Goal: Transaction & Acquisition: Obtain resource

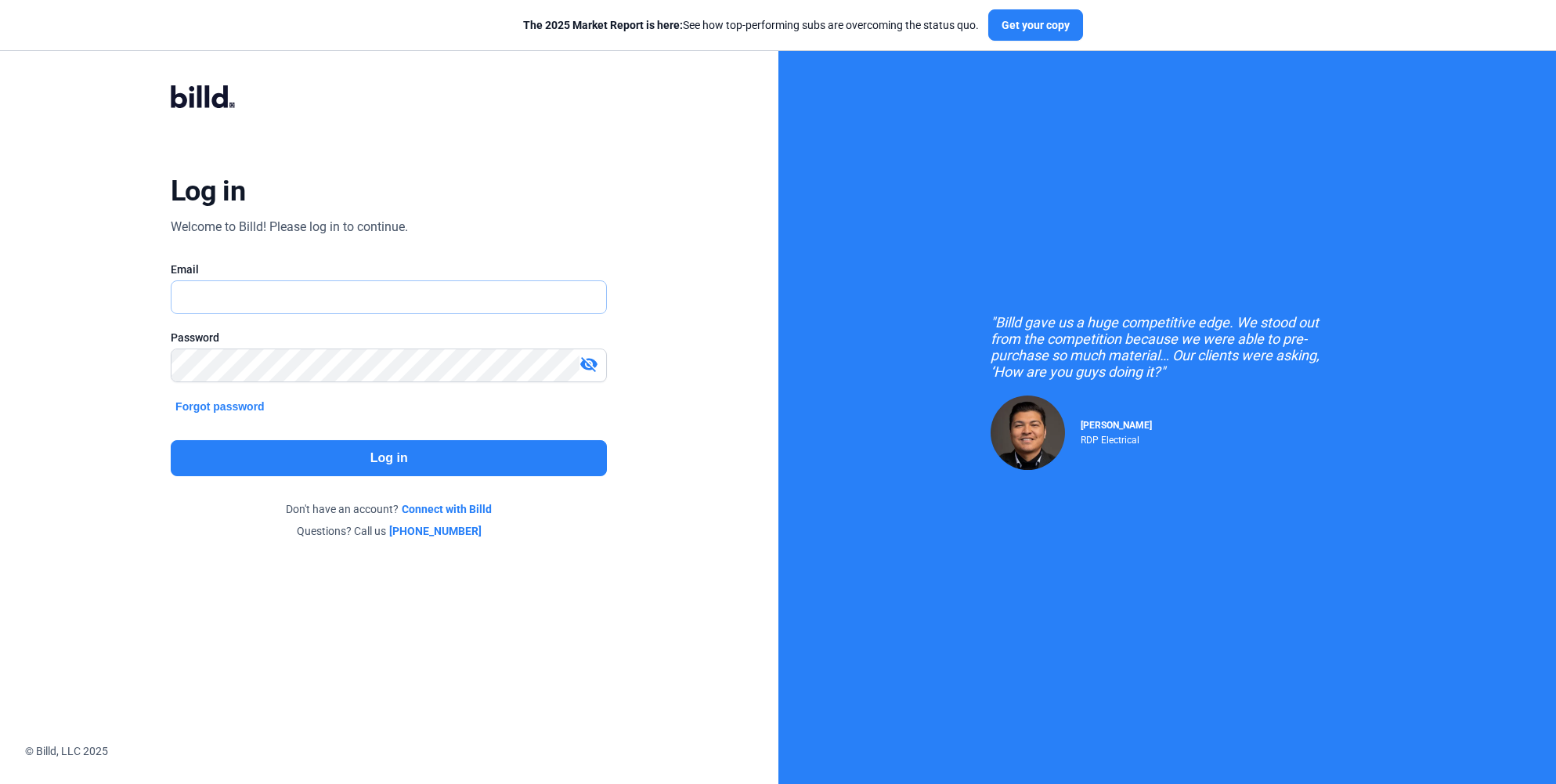
type input "[EMAIL_ADDRESS][DOMAIN_NAME]"
click at [314, 454] on button "Log in" at bounding box center [389, 457] width 436 height 36
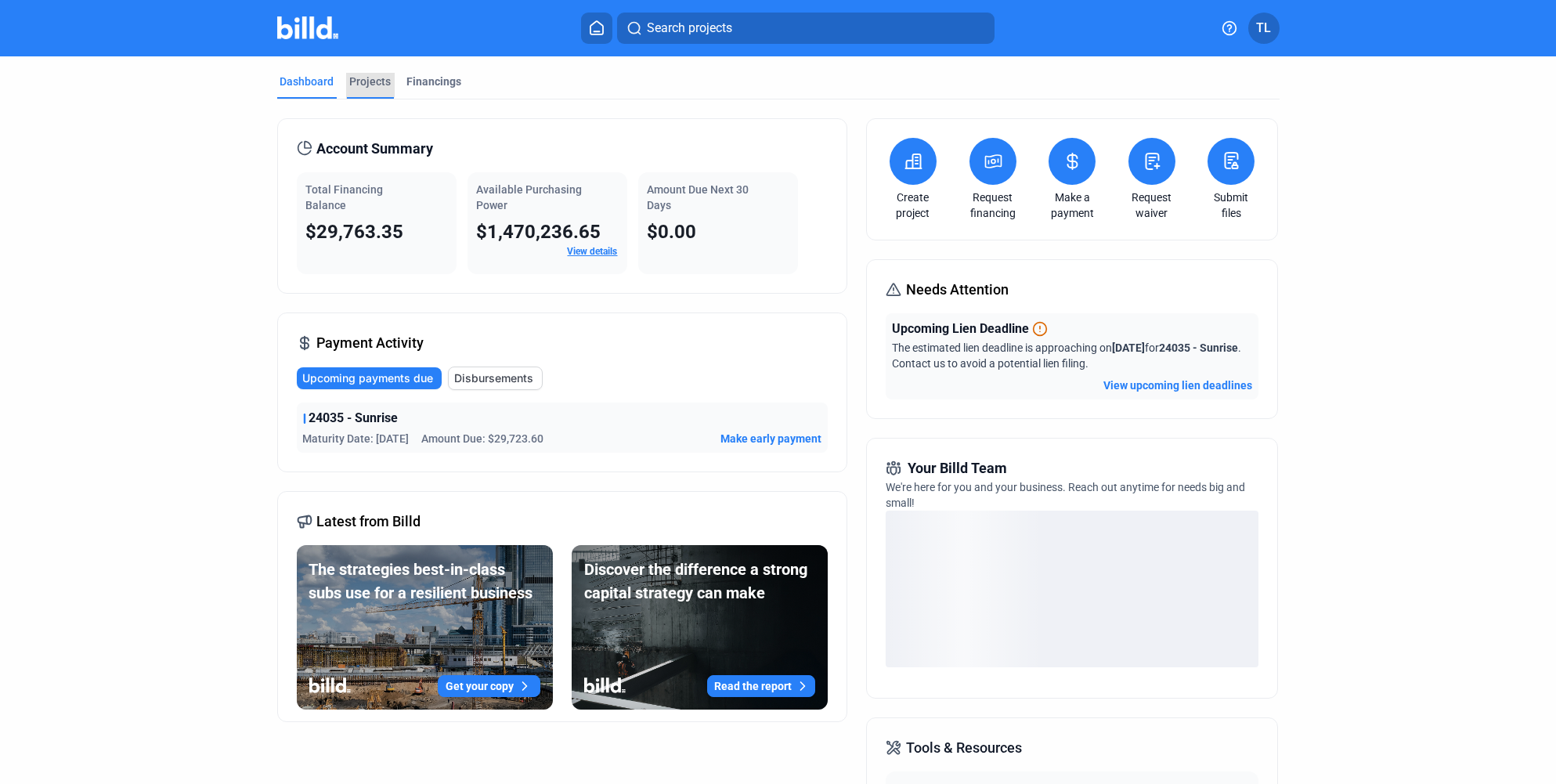
click at [358, 84] on div "Projects" at bounding box center [370, 81] width 42 height 16
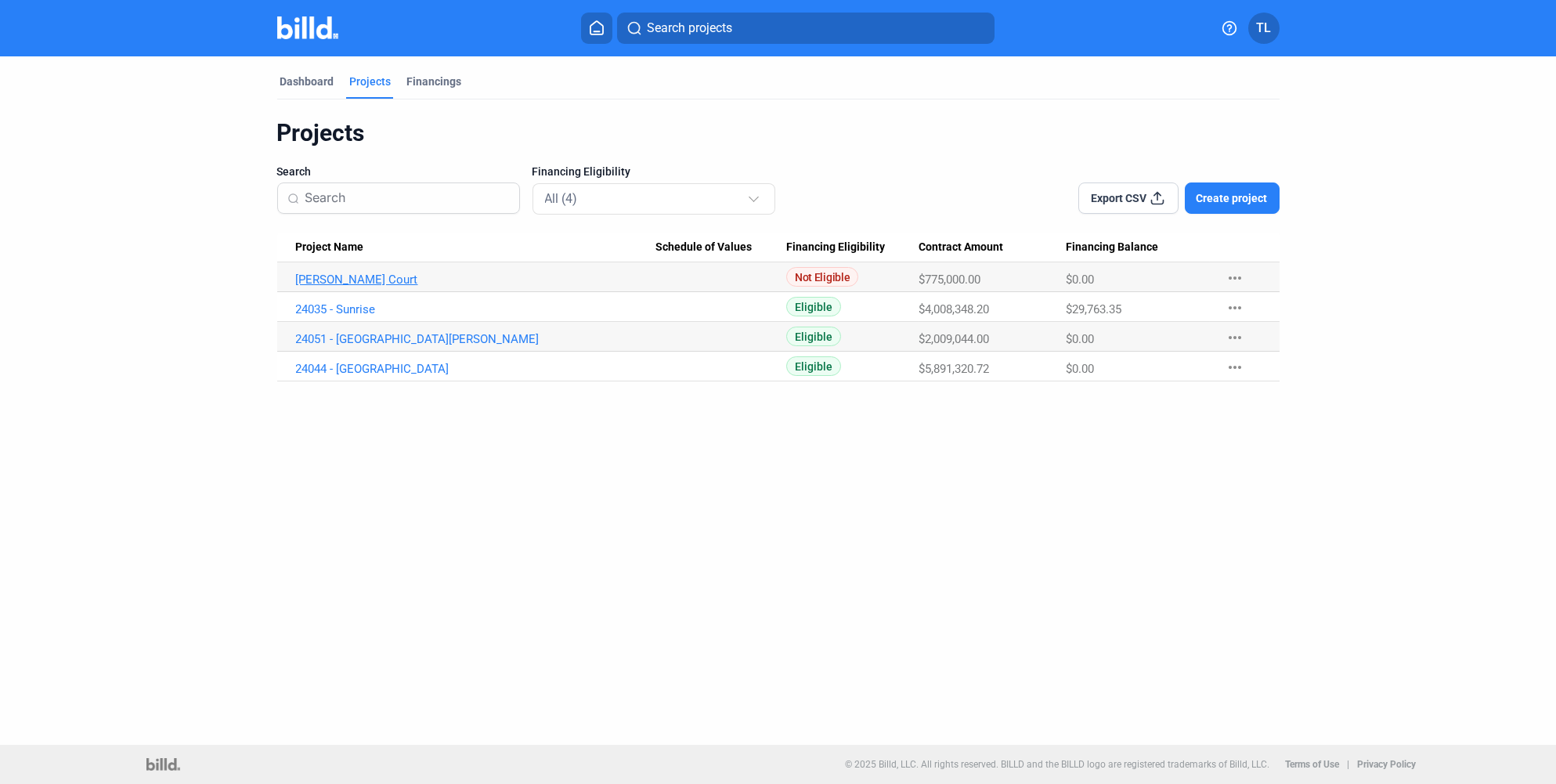
click at [324, 277] on link "[PERSON_NAME] Court" at bounding box center [475, 280] width 359 height 14
click at [336, 308] on link "24035 - Sunrise" at bounding box center [475, 309] width 359 height 14
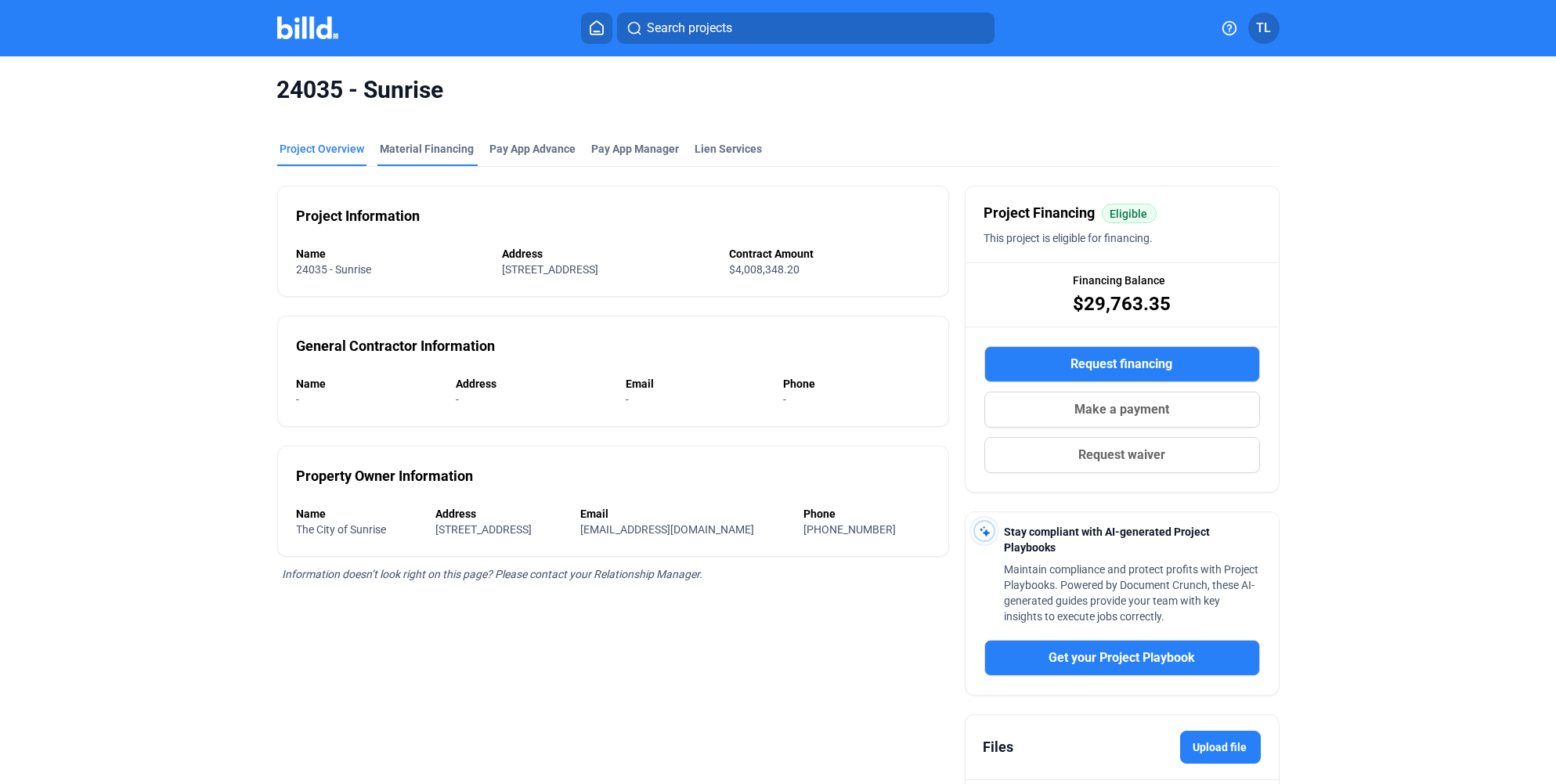
click at [392, 148] on div "Material Financing" at bounding box center [427, 149] width 94 height 16
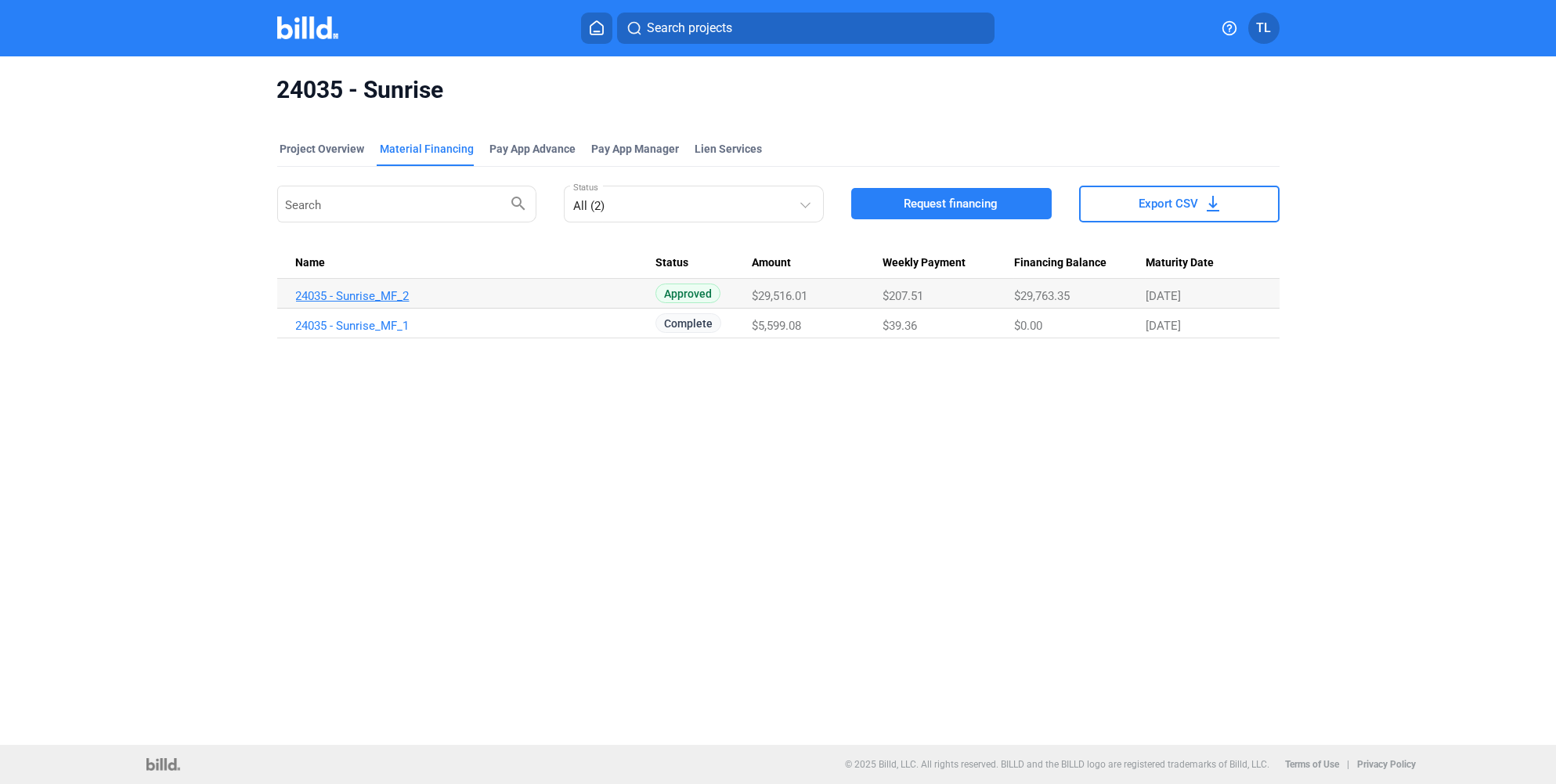
click at [370, 292] on link "24035 - Sunrise_MF_2" at bounding box center [475, 296] width 359 height 14
click at [407, 155] on div "Material Financing" at bounding box center [427, 149] width 94 height 16
click at [929, 213] on button "Request financing" at bounding box center [951, 203] width 200 height 31
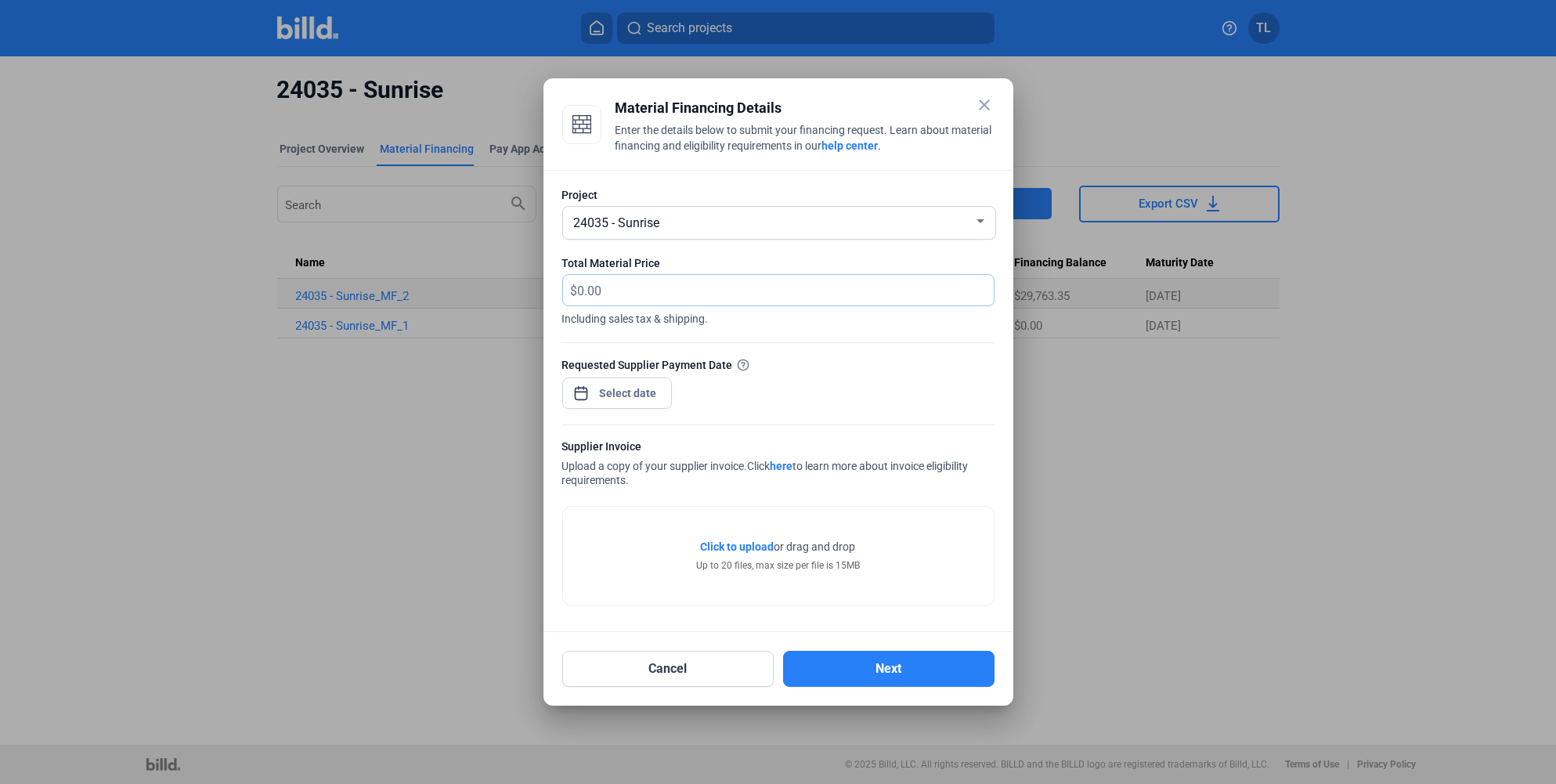
click at [615, 292] on input "text" at bounding box center [776, 290] width 397 height 31
click at [605, 287] on input "text" at bounding box center [785, 290] width 416 height 31
type input "30,510.60"
click at [621, 389] on div "close Material Financing Details Enter the details below to submit your financi…" at bounding box center [778, 392] width 1556 height 784
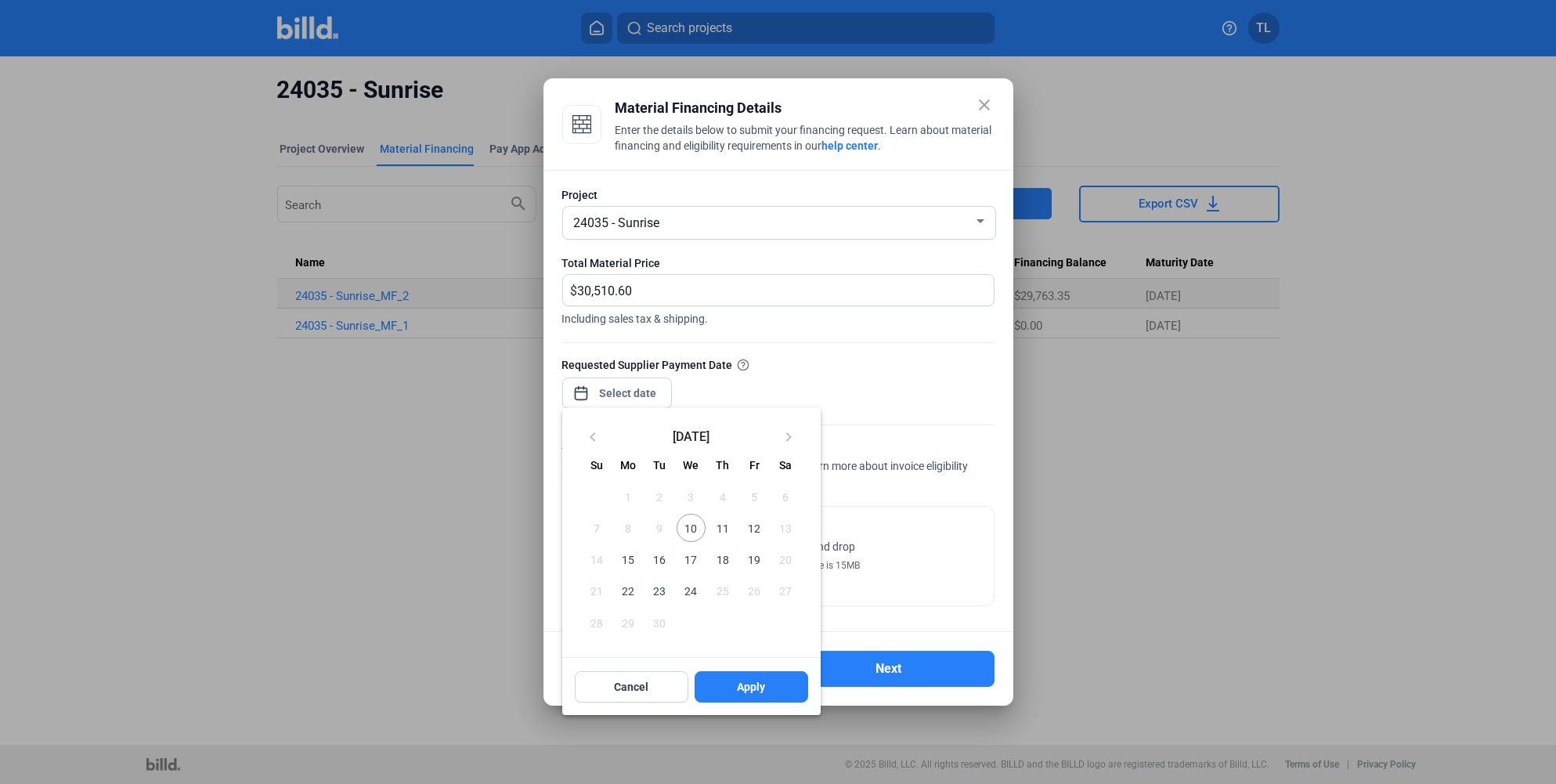
click at [743, 365] on div at bounding box center [778, 392] width 1556 height 784
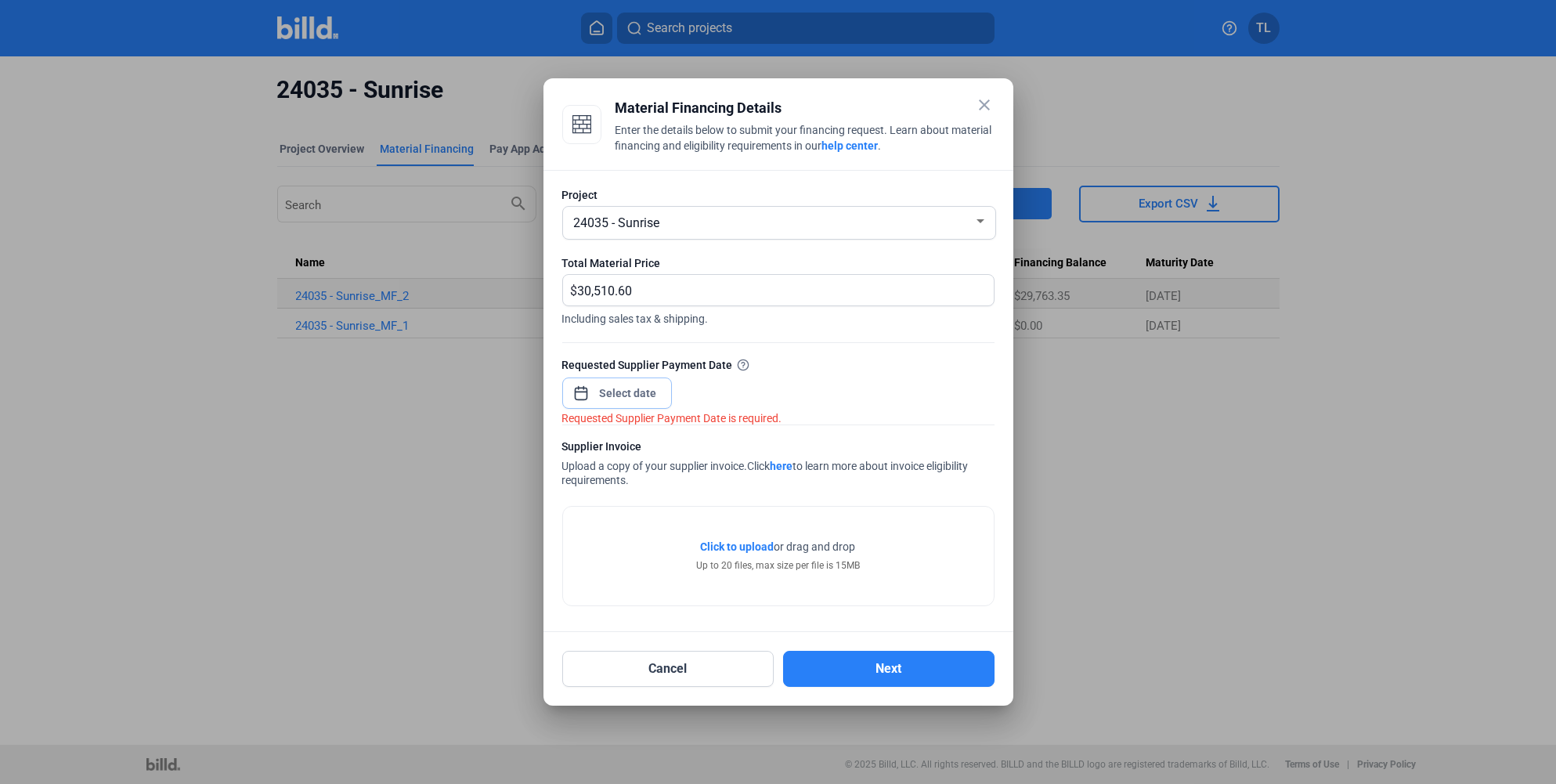
click at [627, 383] on div at bounding box center [629, 393] width 67 height 28
click at [612, 390] on input at bounding box center [629, 393] width 67 height 19
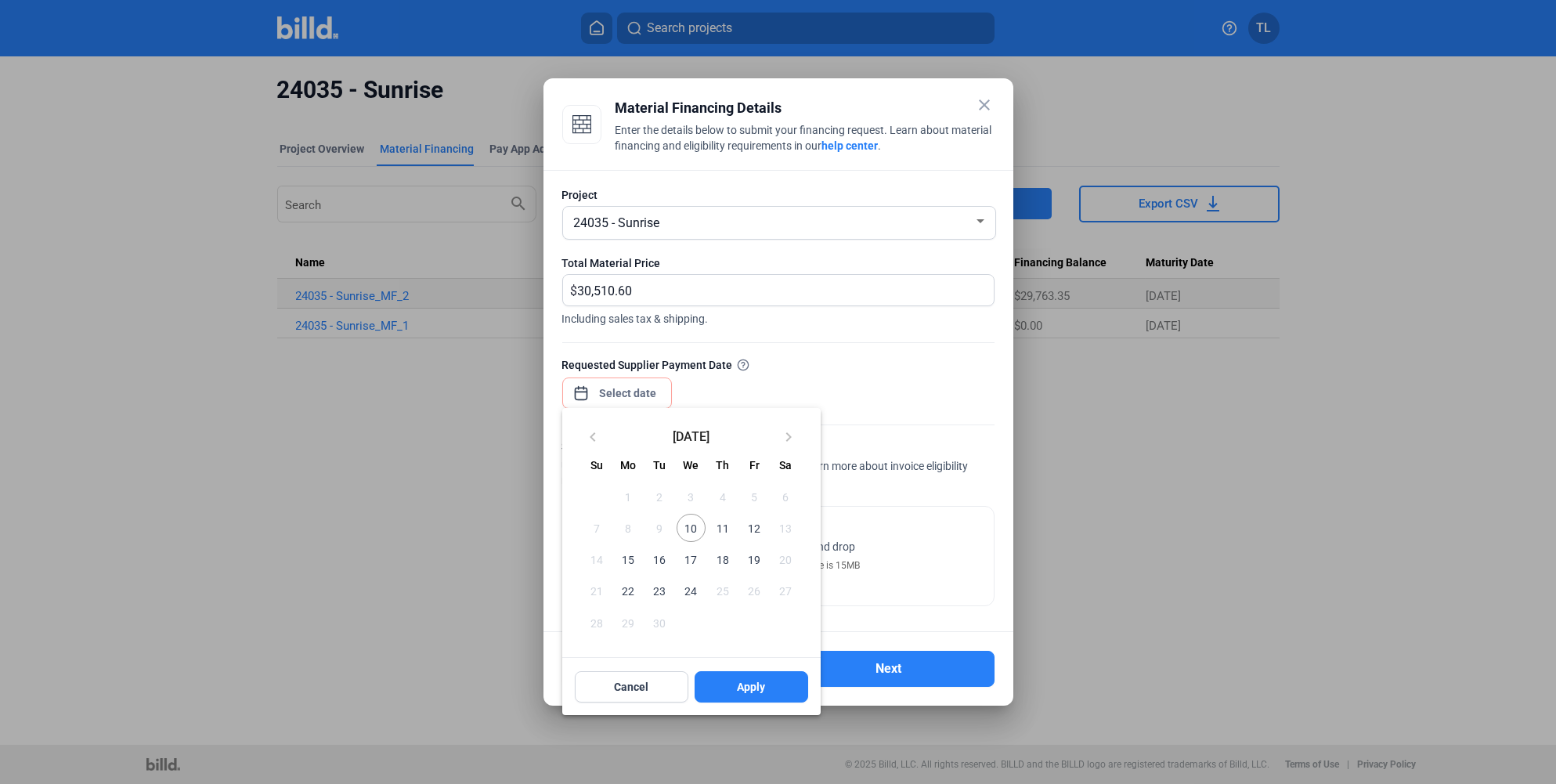
click at [758, 530] on span "12" at bounding box center [754, 528] width 28 height 28
click at [740, 675] on button "Apply" at bounding box center [752, 686] width 114 height 31
type input "[DATE]"
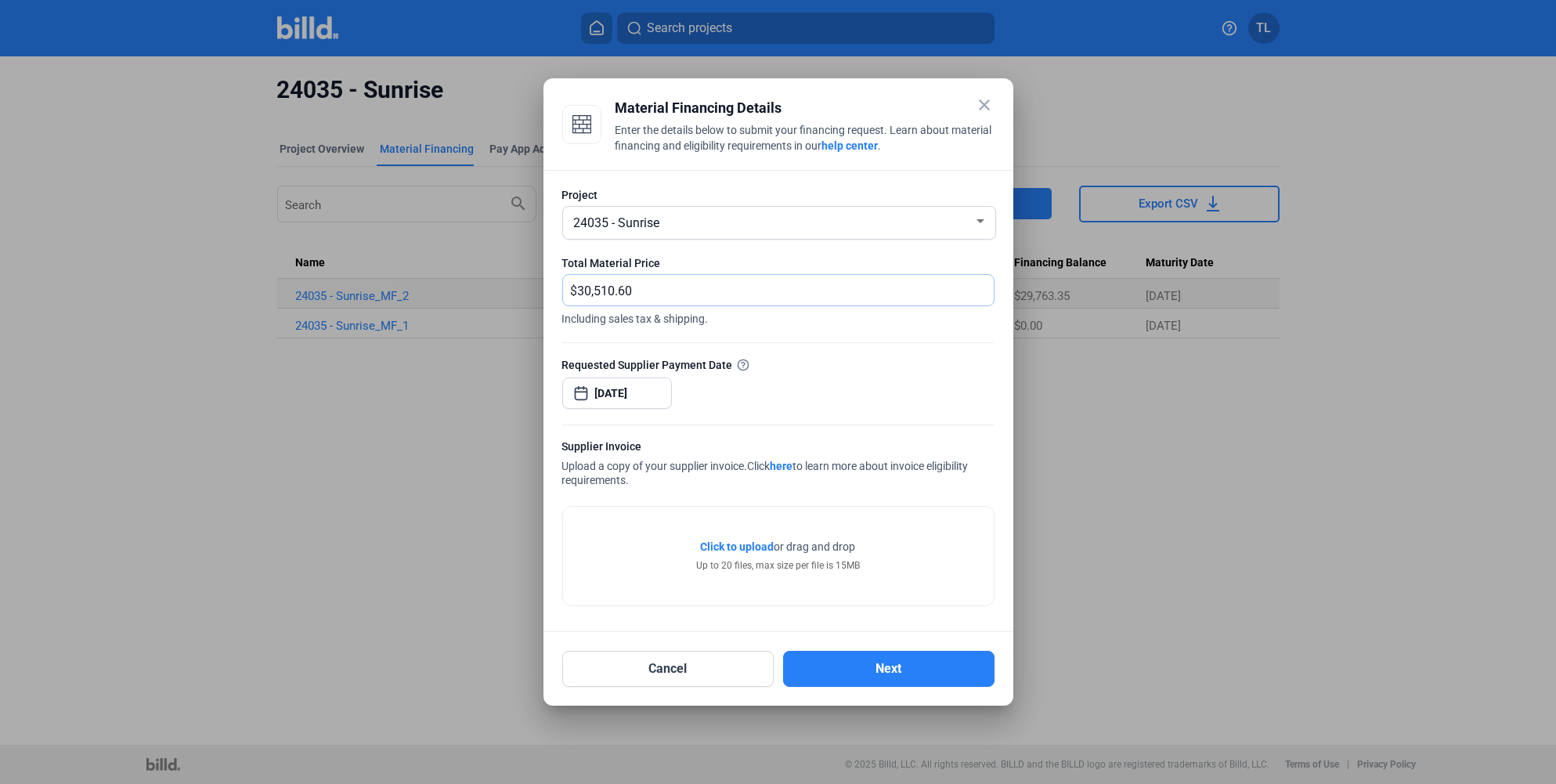
drag, startPoint x: 657, startPoint y: 290, endPoint x: 532, endPoint y: 287, distance: 125.0
click at [532, 287] on div "close Material Financing Details Enter the details below to submit your financi…" at bounding box center [778, 392] width 1556 height 784
click at [857, 665] on button "Next" at bounding box center [888, 668] width 211 height 36
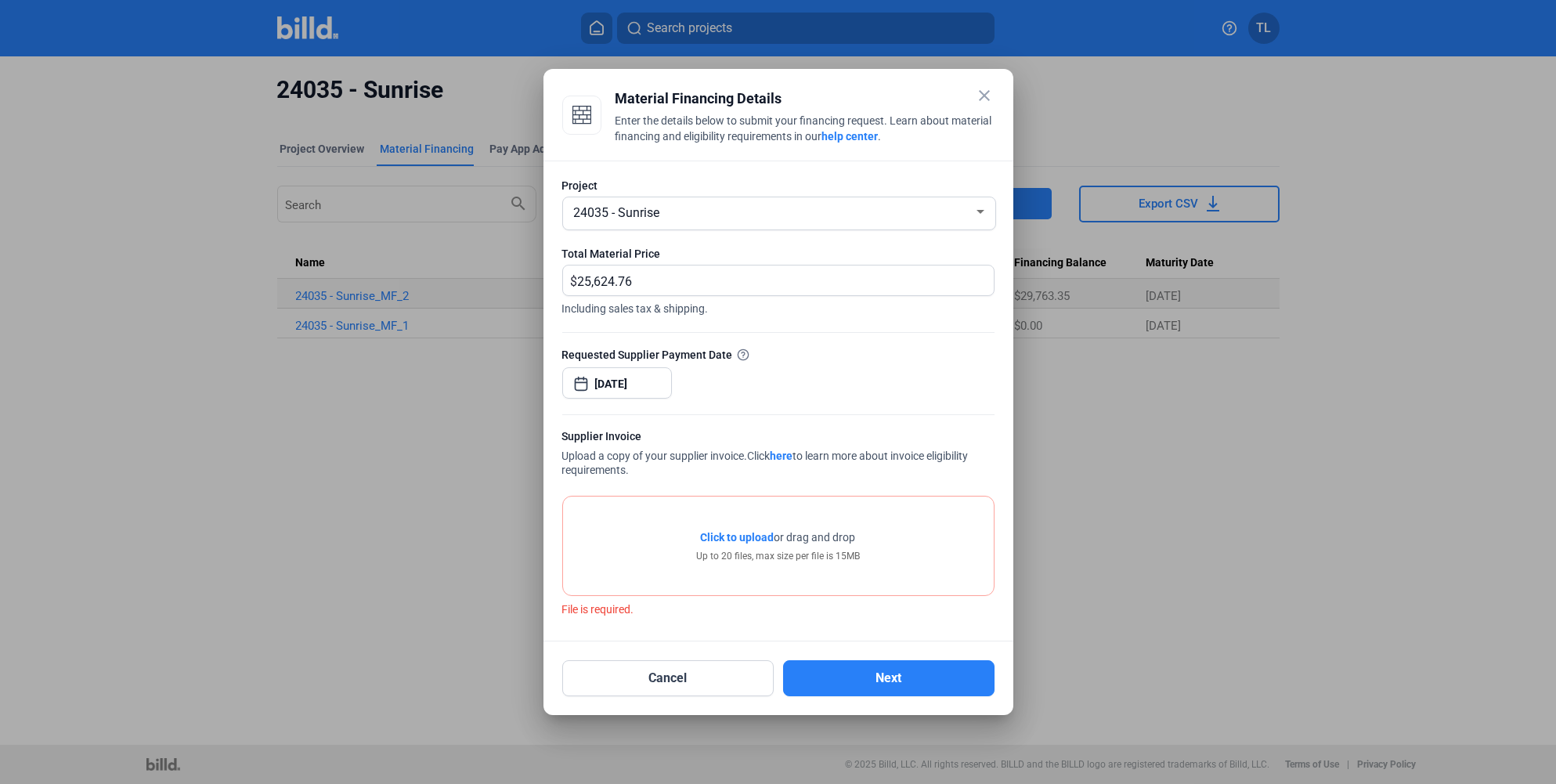
click at [767, 549] on div "Up to 20 files, max size per file is 15MB" at bounding box center [777, 556] width 163 height 14
drag, startPoint x: 695, startPoint y: 100, endPoint x: -211, endPoint y: 231, distance: 915.4
click at [0, 231] on html "We value your privacy We use cookies to enhance your browsing experience, serve…" at bounding box center [778, 392] width 1556 height 784
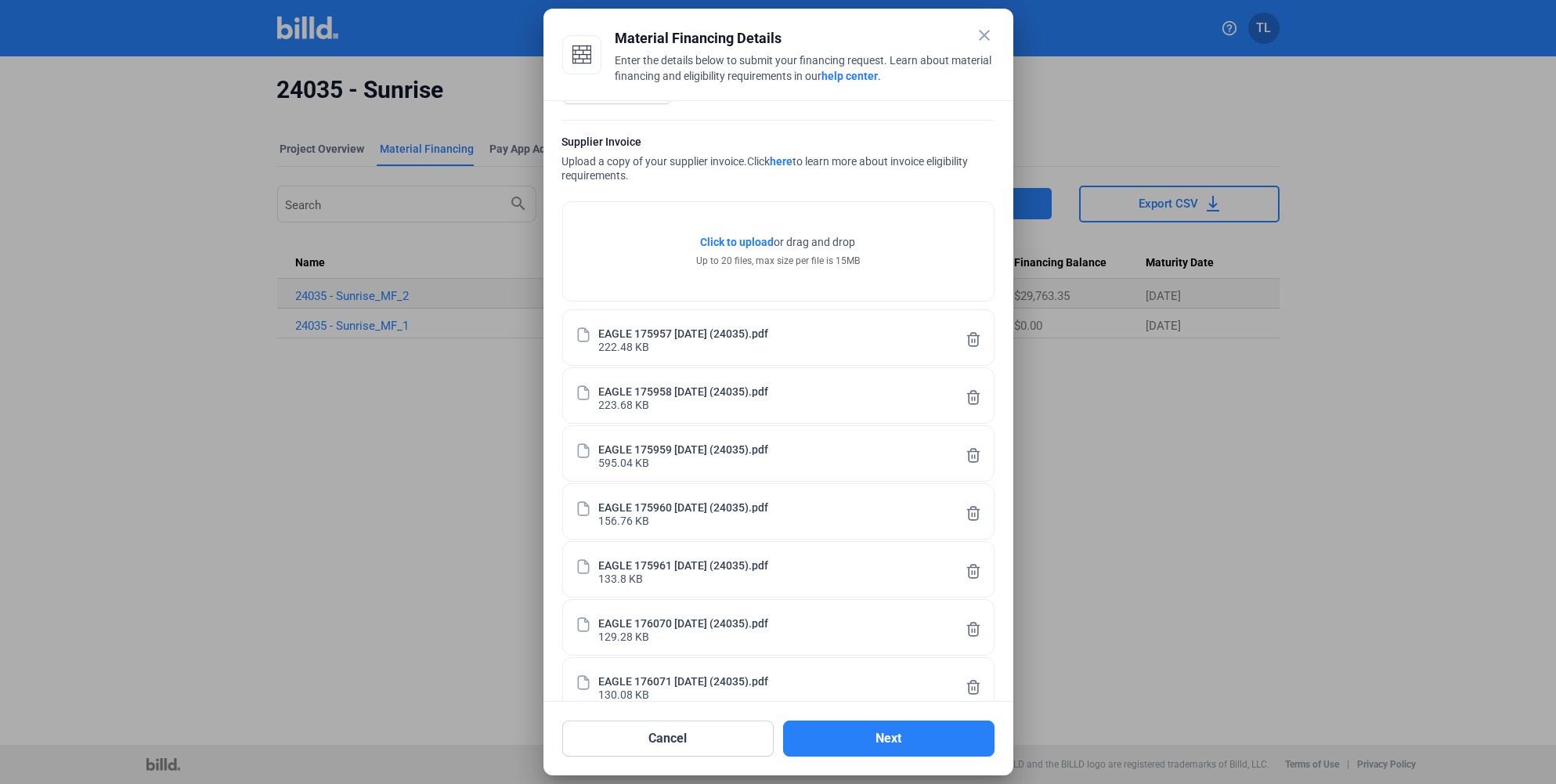
scroll to position [321, 0]
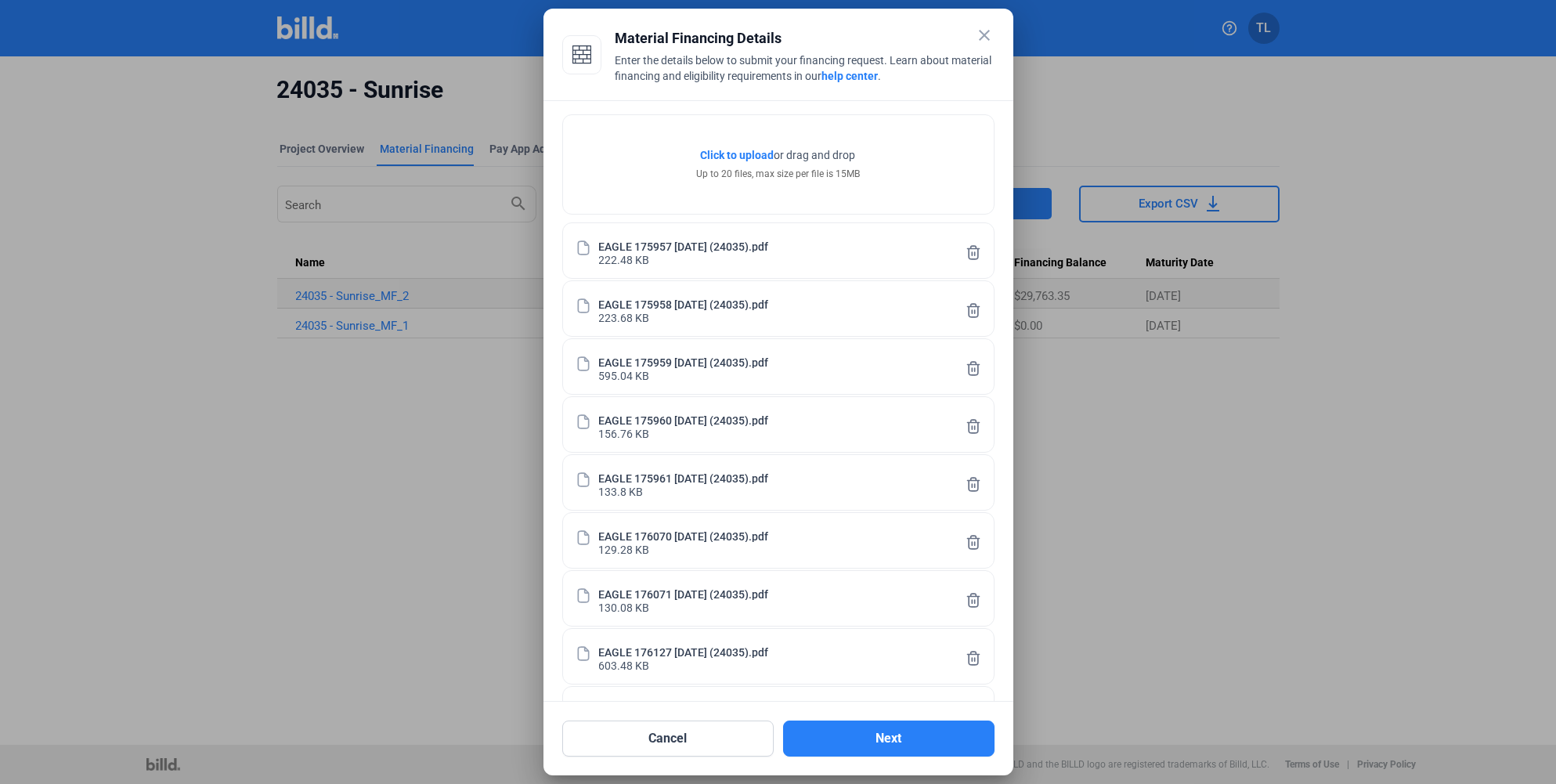
click at [965, 253] on icon at bounding box center [973, 253] width 16 height 17
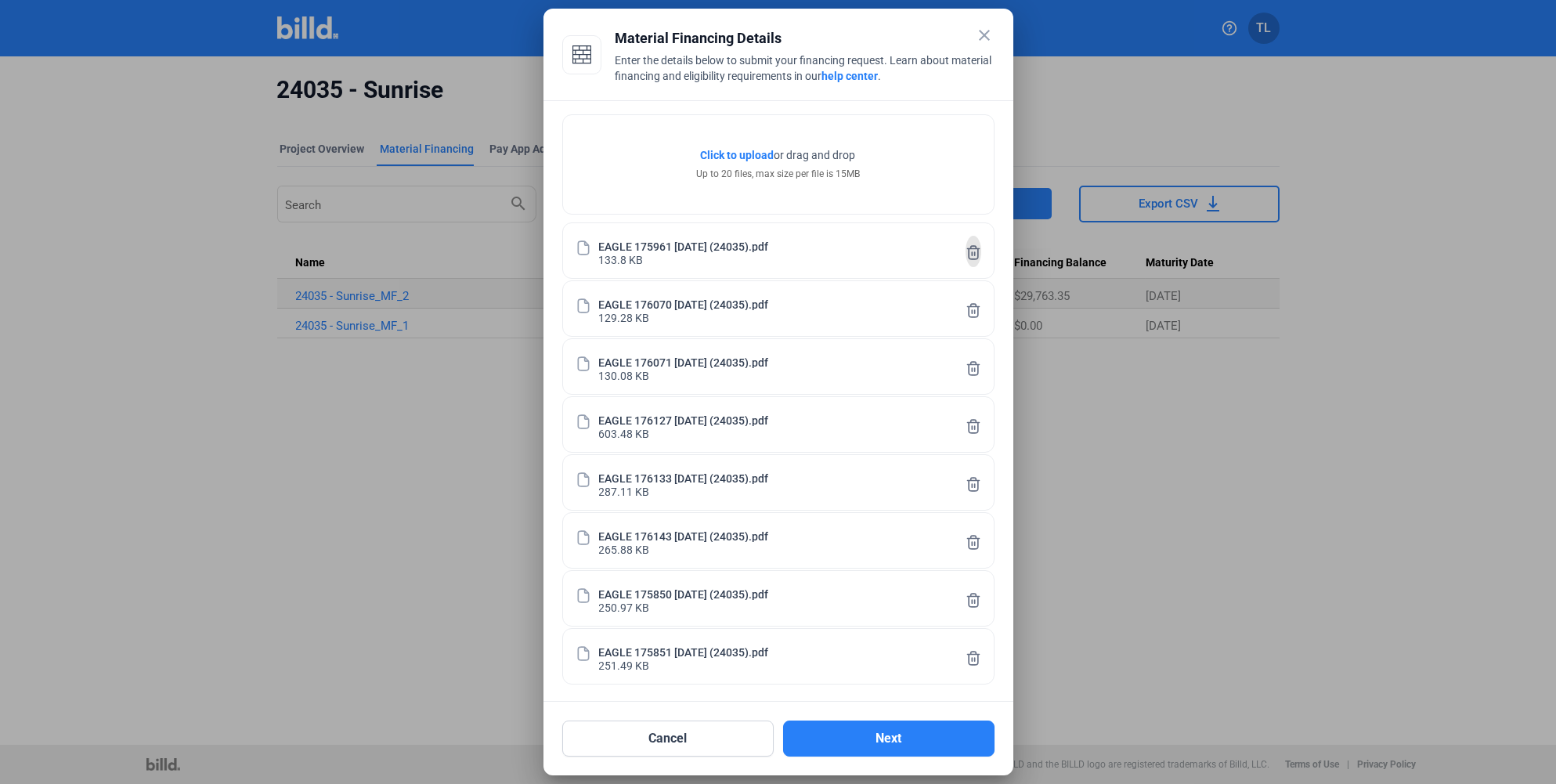
scroll to position [264, 0]
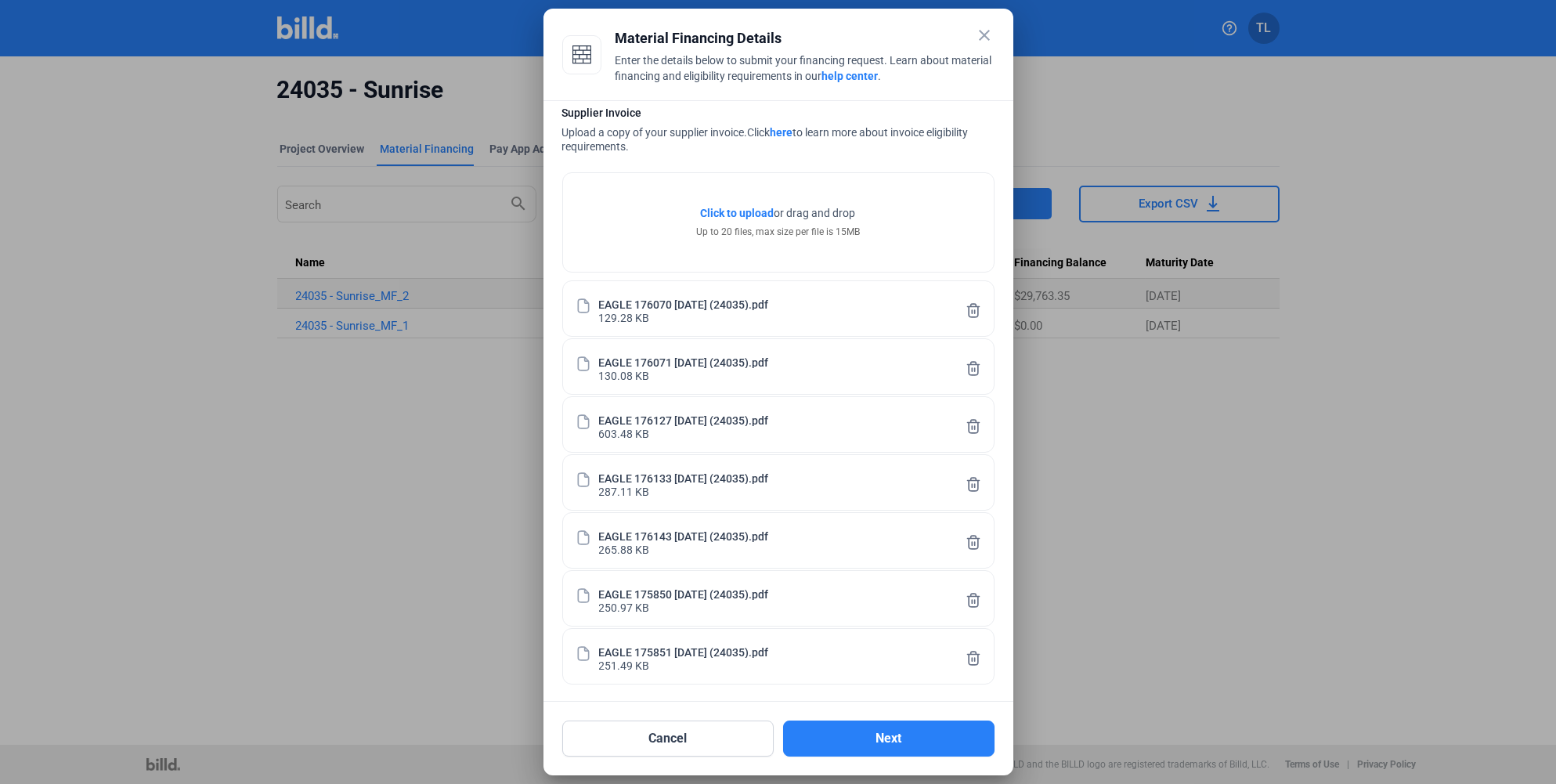
click at [965, 253] on div "Click to upload Tap to upload or drag and drop Up to 20 files, max size per fil…" at bounding box center [779, 222] width 431 height 99
click at [971, 311] on icon at bounding box center [972, 310] width 11 height 13
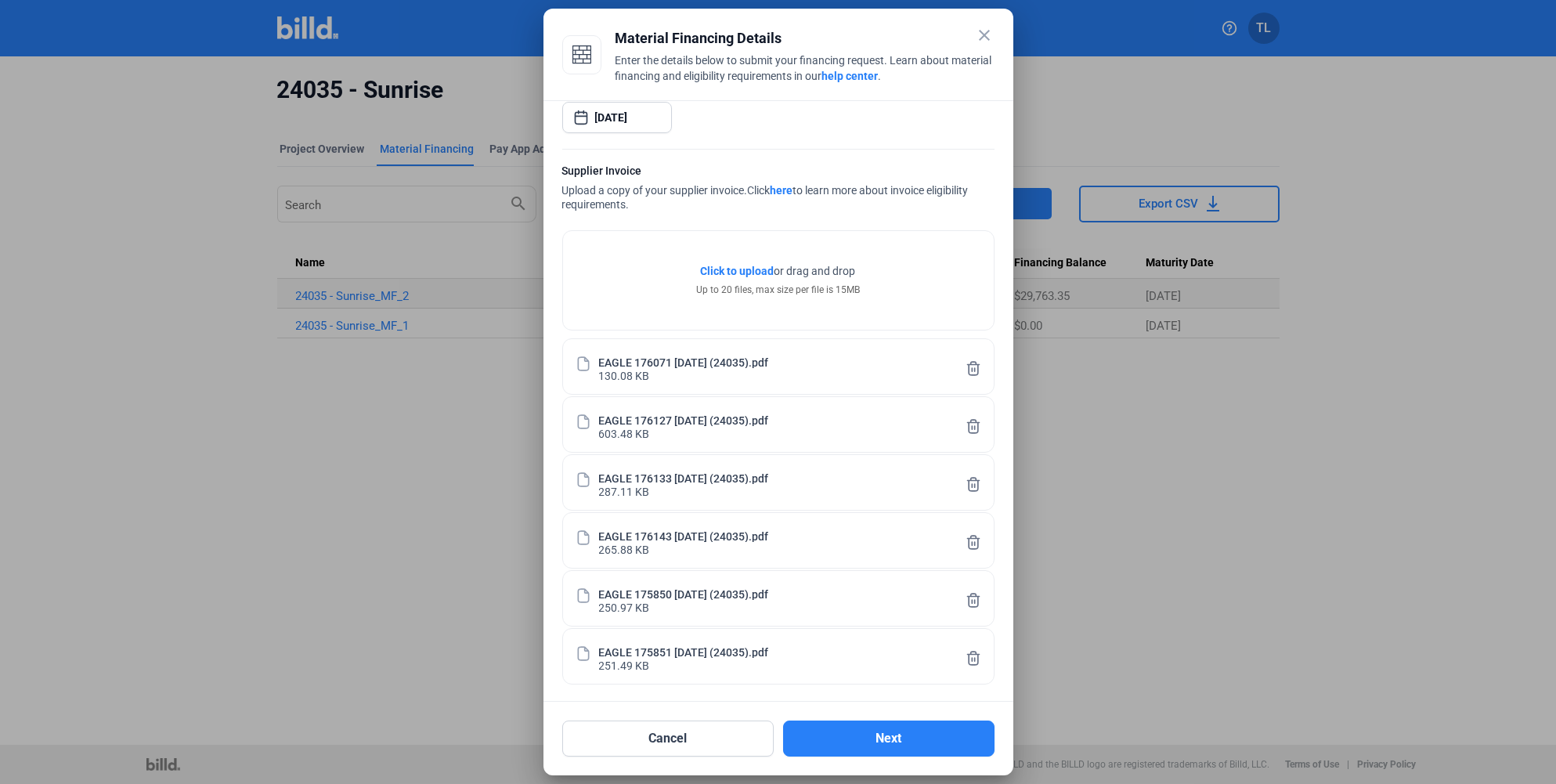
click at [971, 311] on div "Click to upload Tap to upload or drag and drop Up to 20 files, max size per fil…" at bounding box center [779, 281] width 431 height 99
drag, startPoint x: 971, startPoint y: 311, endPoint x: 963, endPoint y: 361, distance: 50.6
click at [965, 361] on icon at bounding box center [973, 368] width 16 height 17
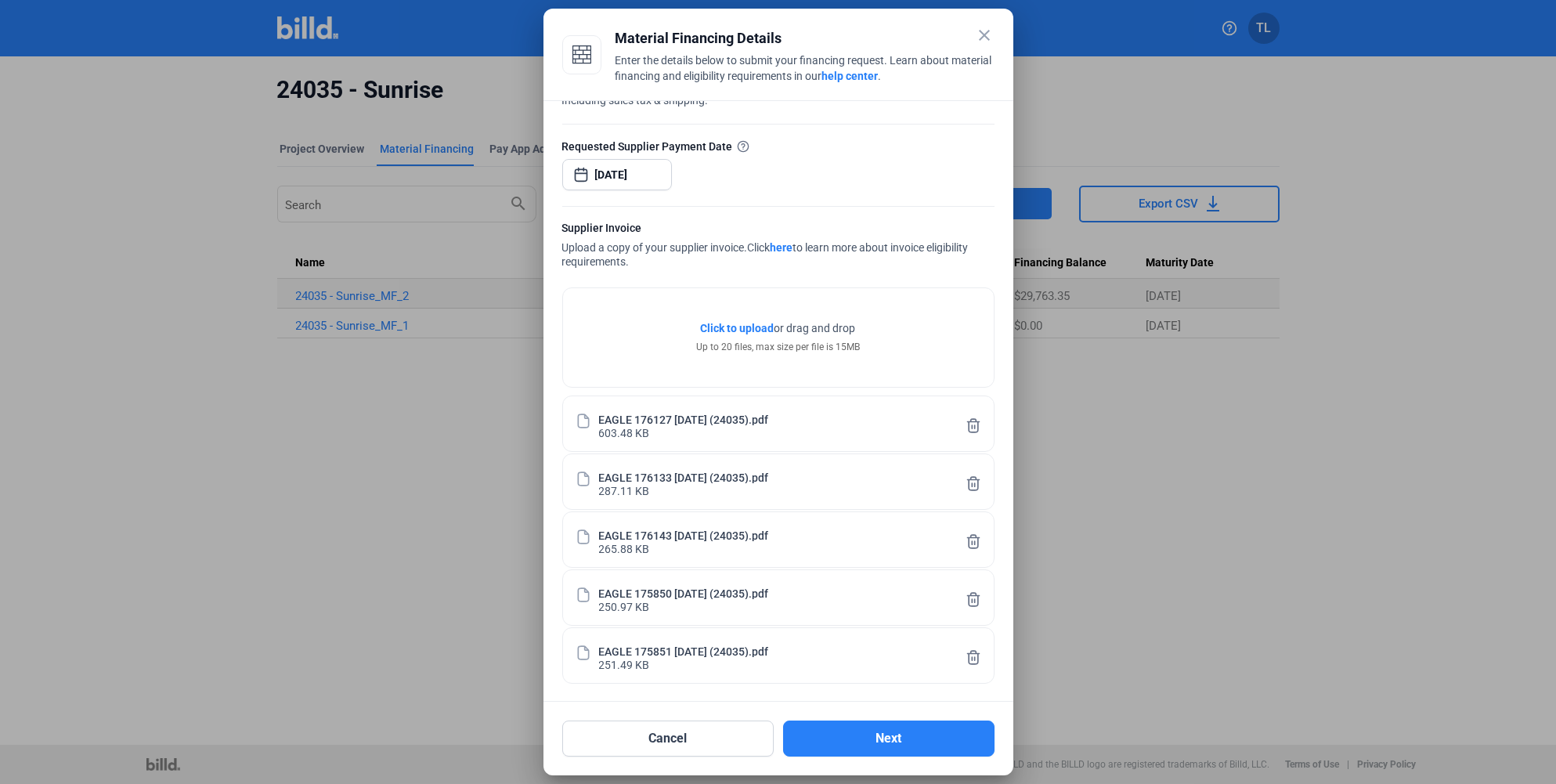
click at [965, 427] on icon at bounding box center [973, 426] width 16 height 17
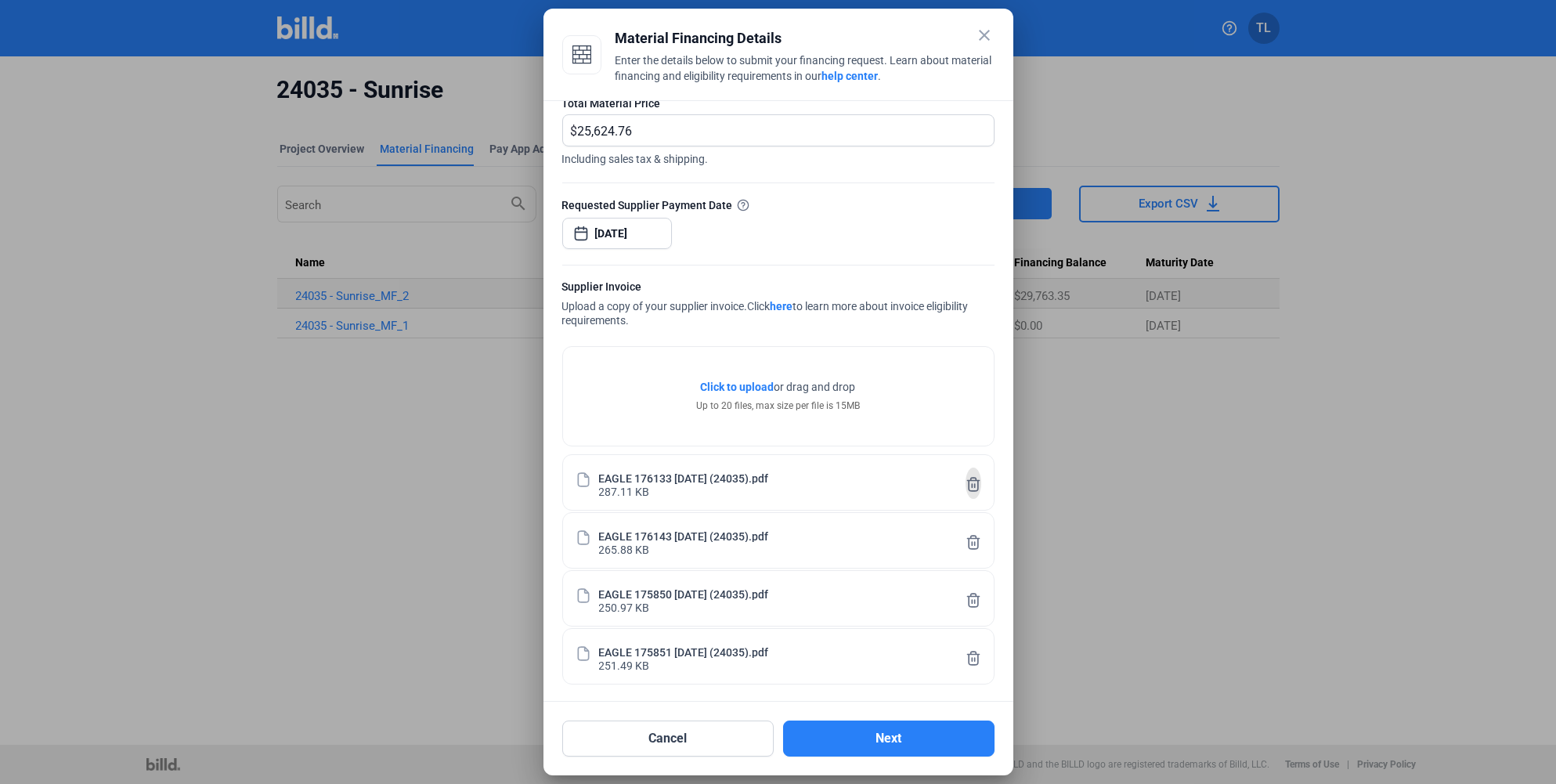
click at [966, 479] on icon at bounding box center [973, 484] width 16 height 17
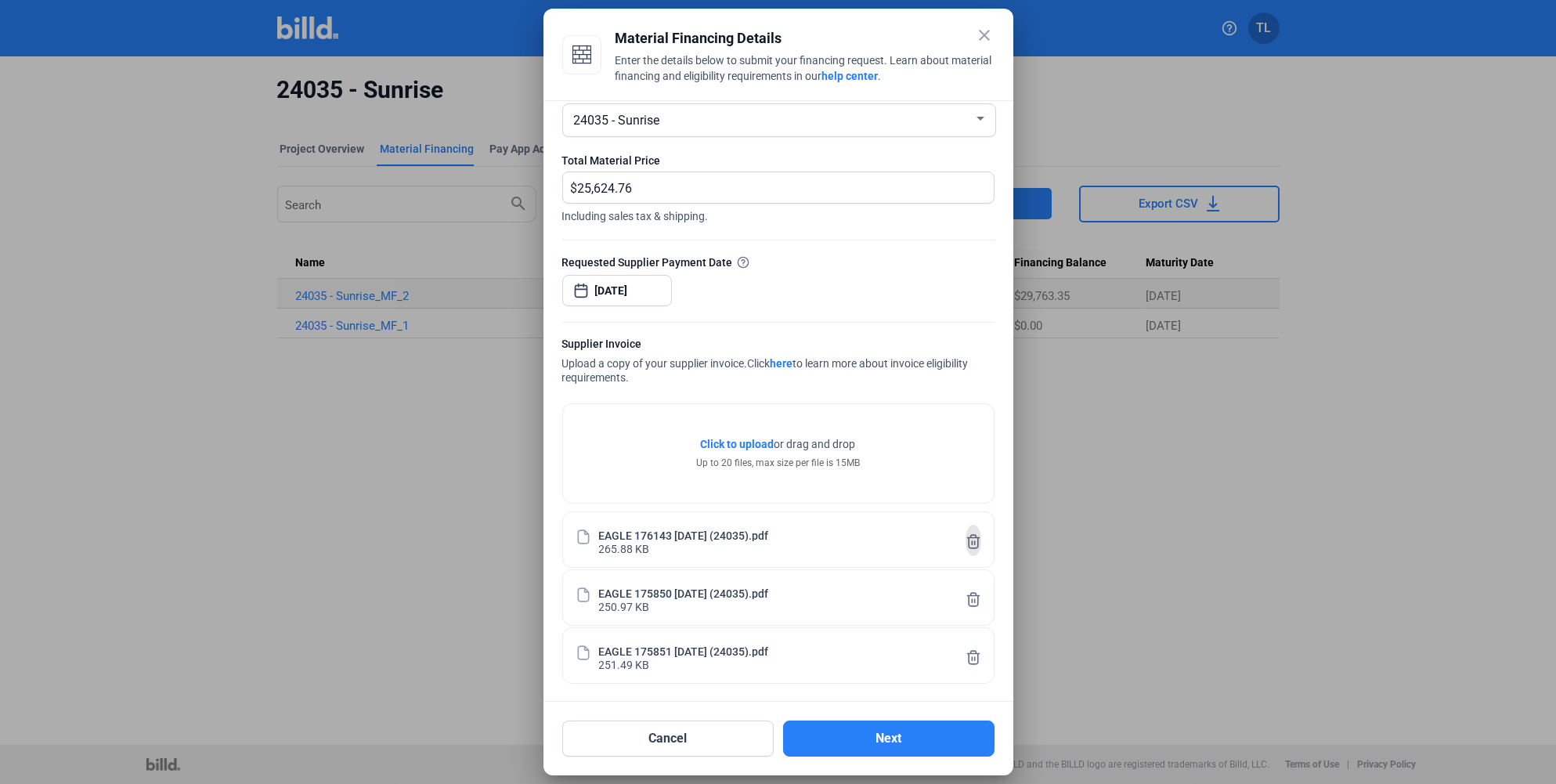
click at [967, 535] on icon at bounding box center [972, 541] width 11 height 13
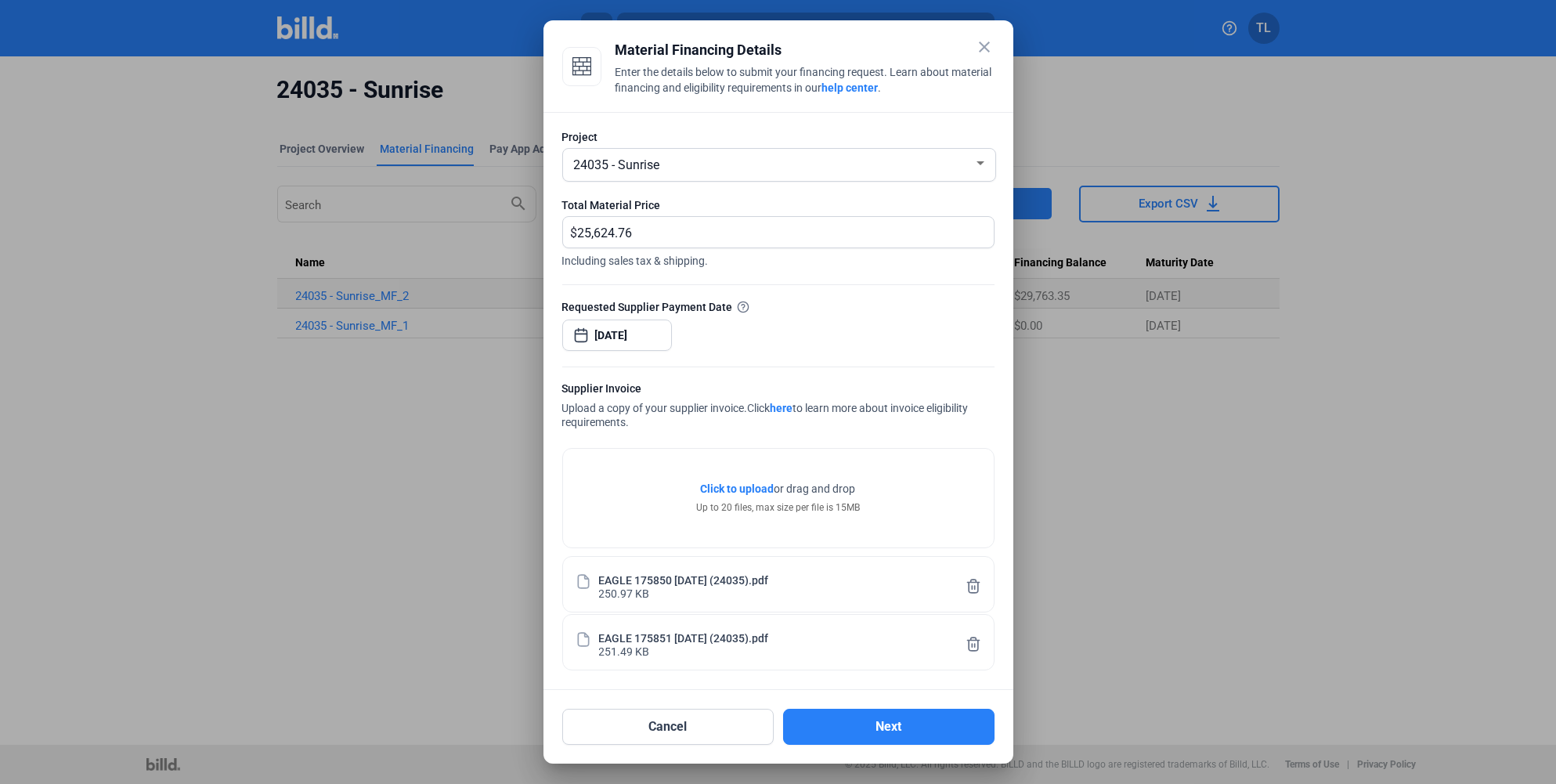
click at [973, 587] on icon at bounding box center [973, 585] width 16 height 17
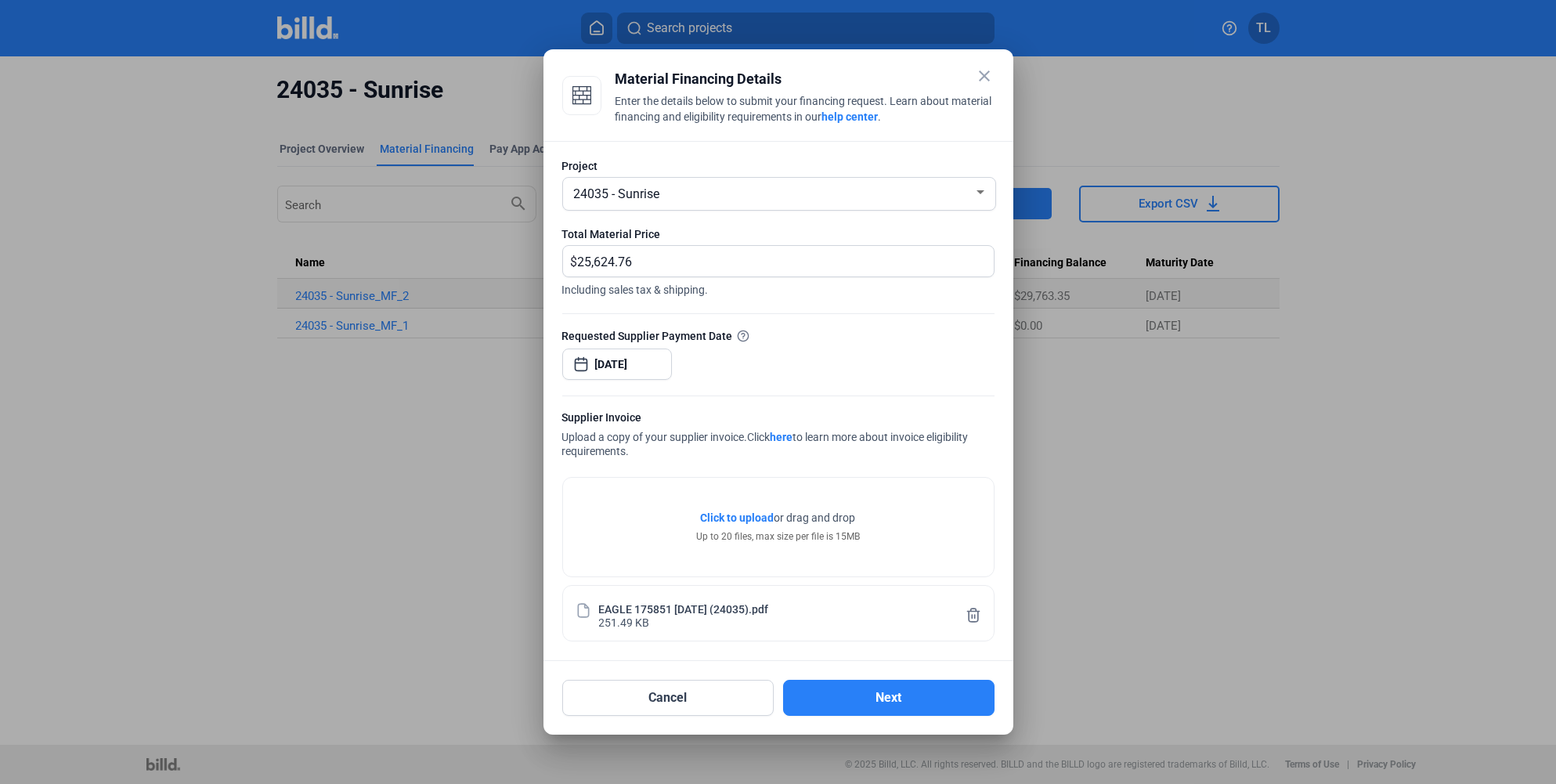
click at [976, 616] on icon at bounding box center [973, 614] width 16 height 17
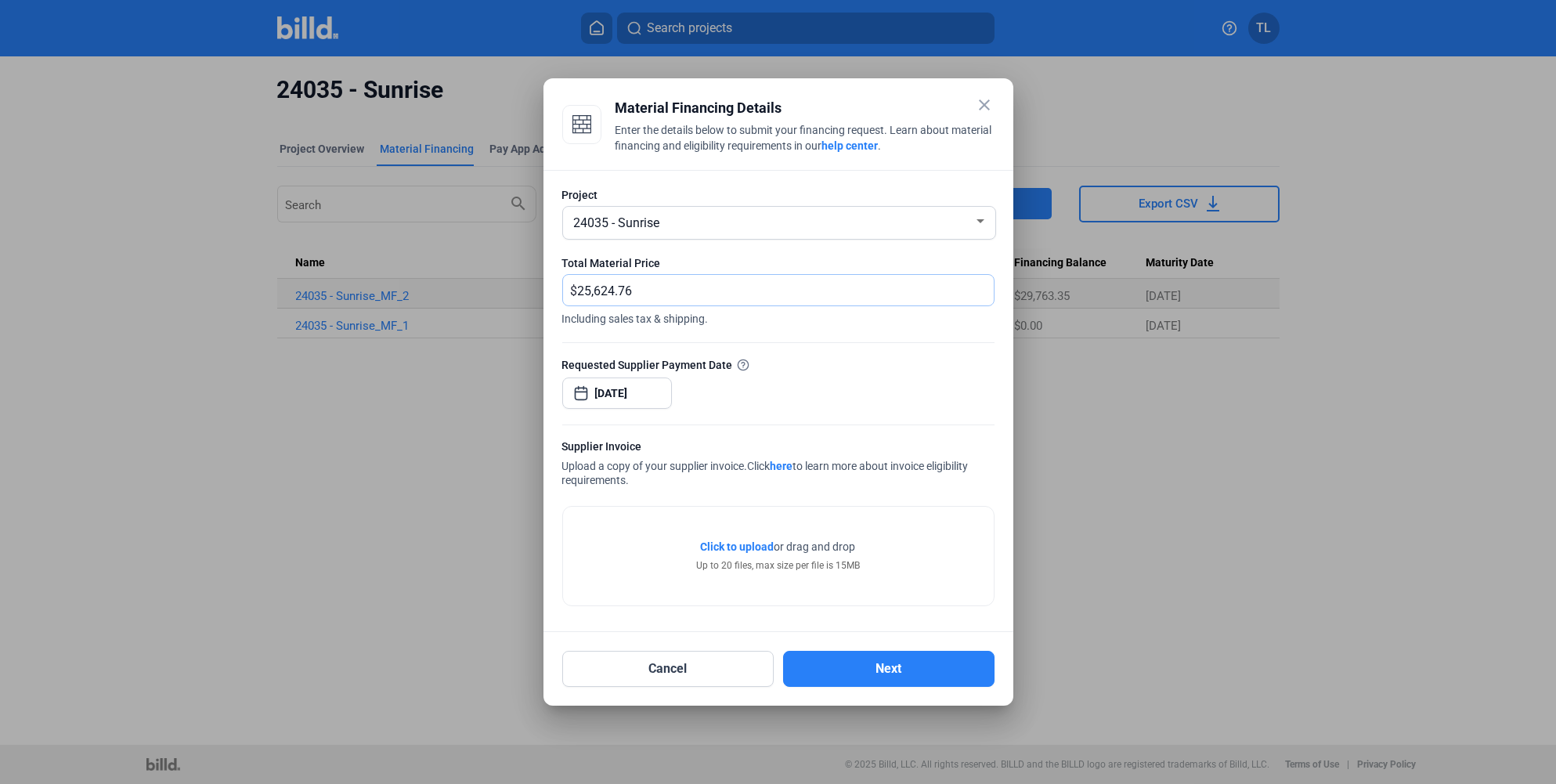
click at [646, 298] on input "25,624.76" at bounding box center [785, 290] width 416 height 31
drag, startPoint x: 578, startPoint y: 294, endPoint x: 481, endPoint y: 296, distance: 97.0
click at [481, 296] on div "close Material Financing Details Enter the details below to submit your financi…" at bounding box center [778, 392] width 1556 height 784
type input "62,423.36"
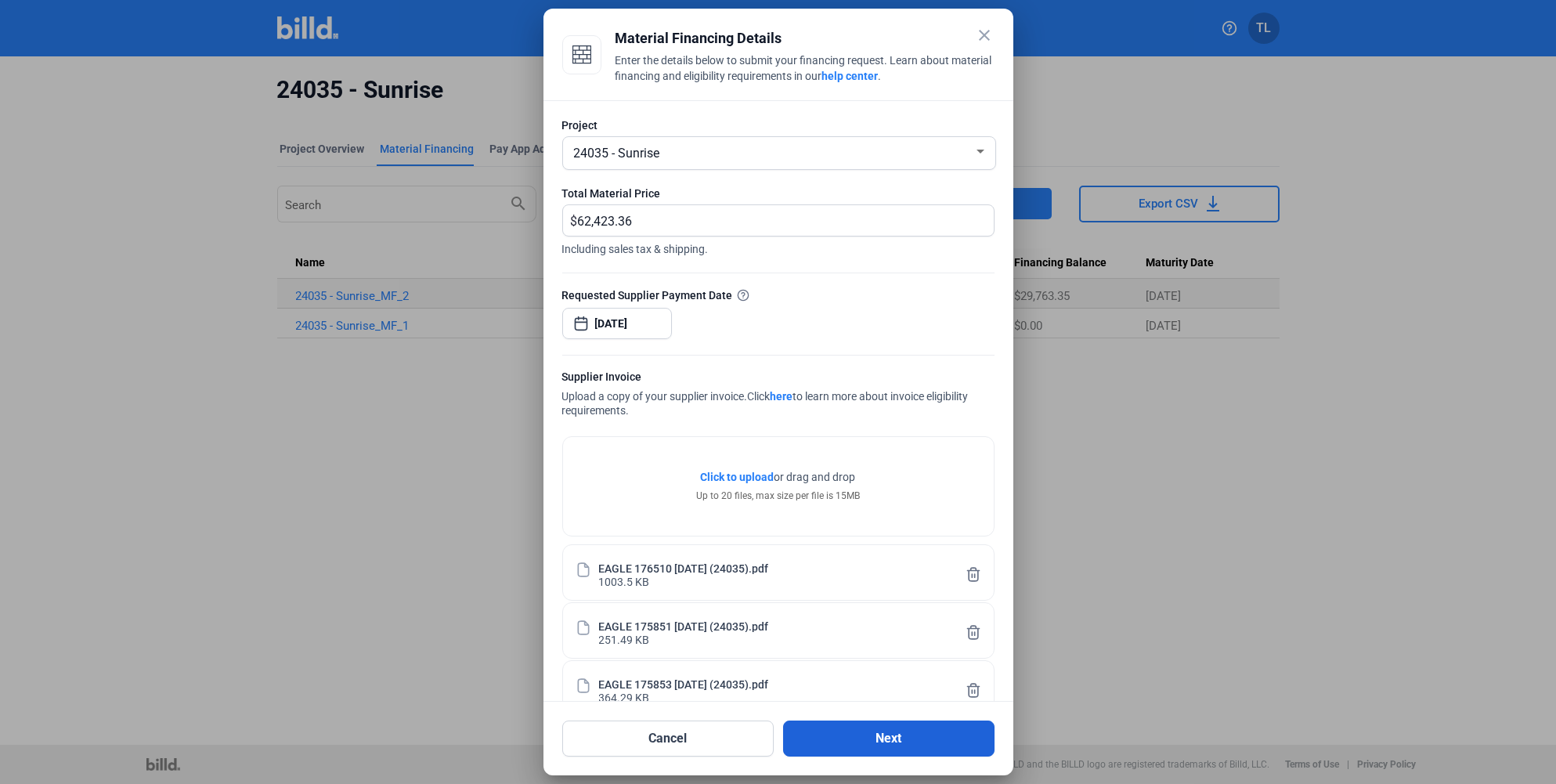
click at [880, 739] on button "Next" at bounding box center [888, 738] width 211 height 36
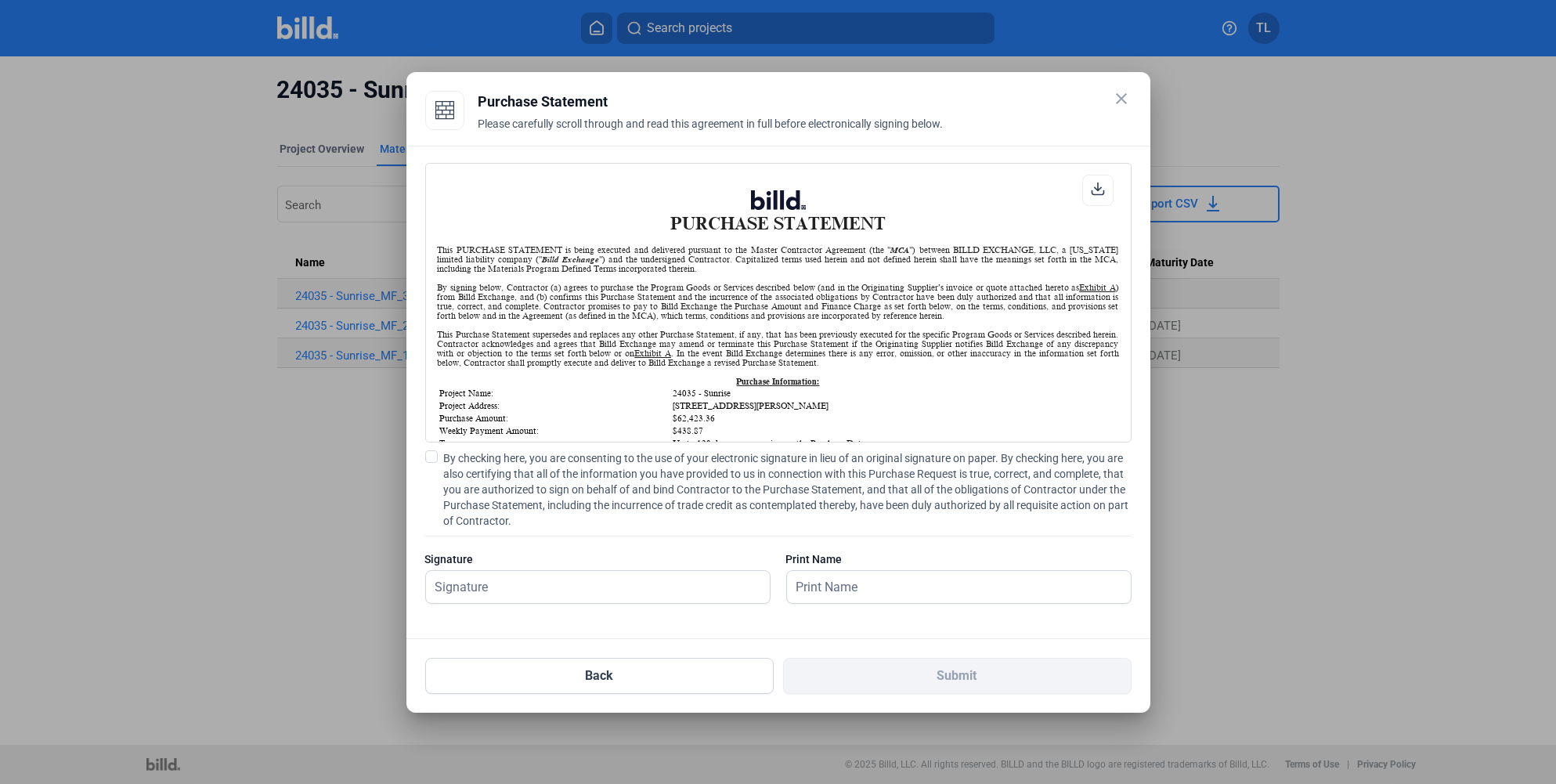
scroll to position [1, 0]
click at [492, 588] on input "text" at bounding box center [589, 586] width 327 height 32
type input "[PERSON_NAME]"
click at [906, 573] on input "[PERSON_NAME]" at bounding box center [950, 586] width 327 height 32
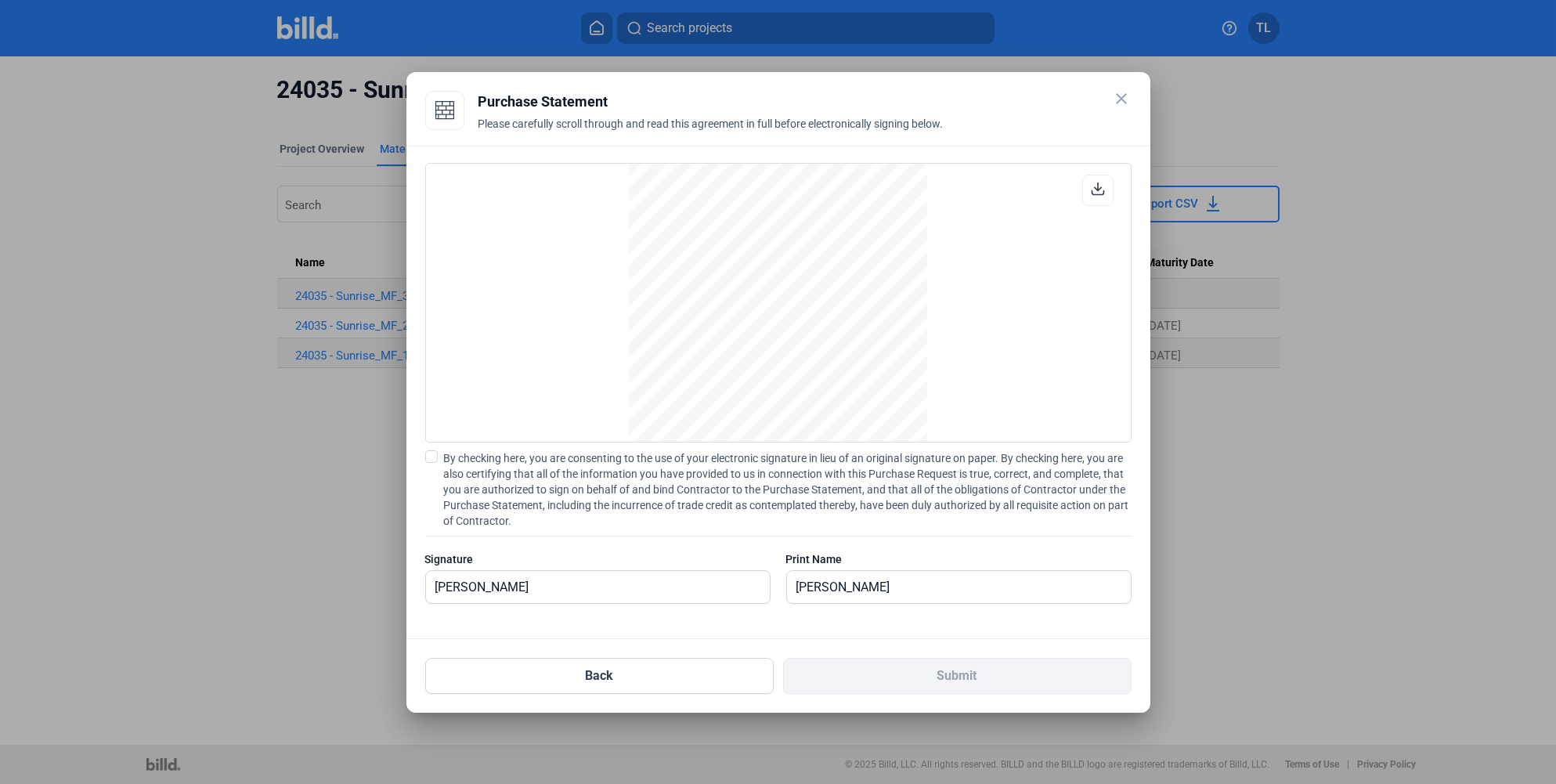
scroll to position [72408, 0]
click at [423, 461] on div "PURCHASE STATEMENT This PURCHASE STATEMENT is being executed and delivered purs…" at bounding box center [778, 392] width 744 height 494
click at [427, 460] on span at bounding box center [432, 456] width 12 height 12
click at [0, 0] on input "By checking here, you are consenting to the use of your electronic signature in…" at bounding box center [0, 0] width 0 height 0
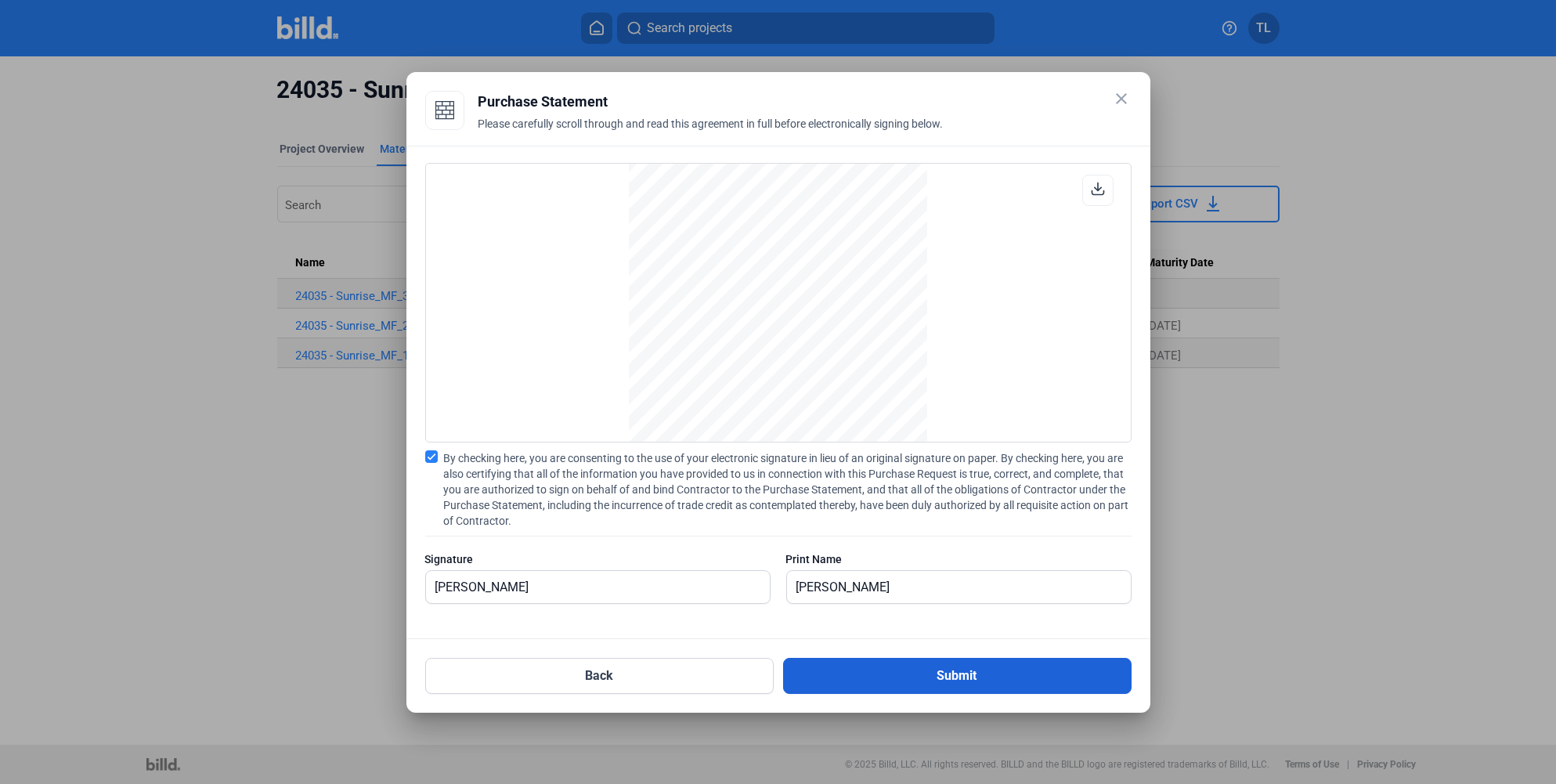
click at [872, 674] on button "Submit" at bounding box center [957, 675] width 349 height 36
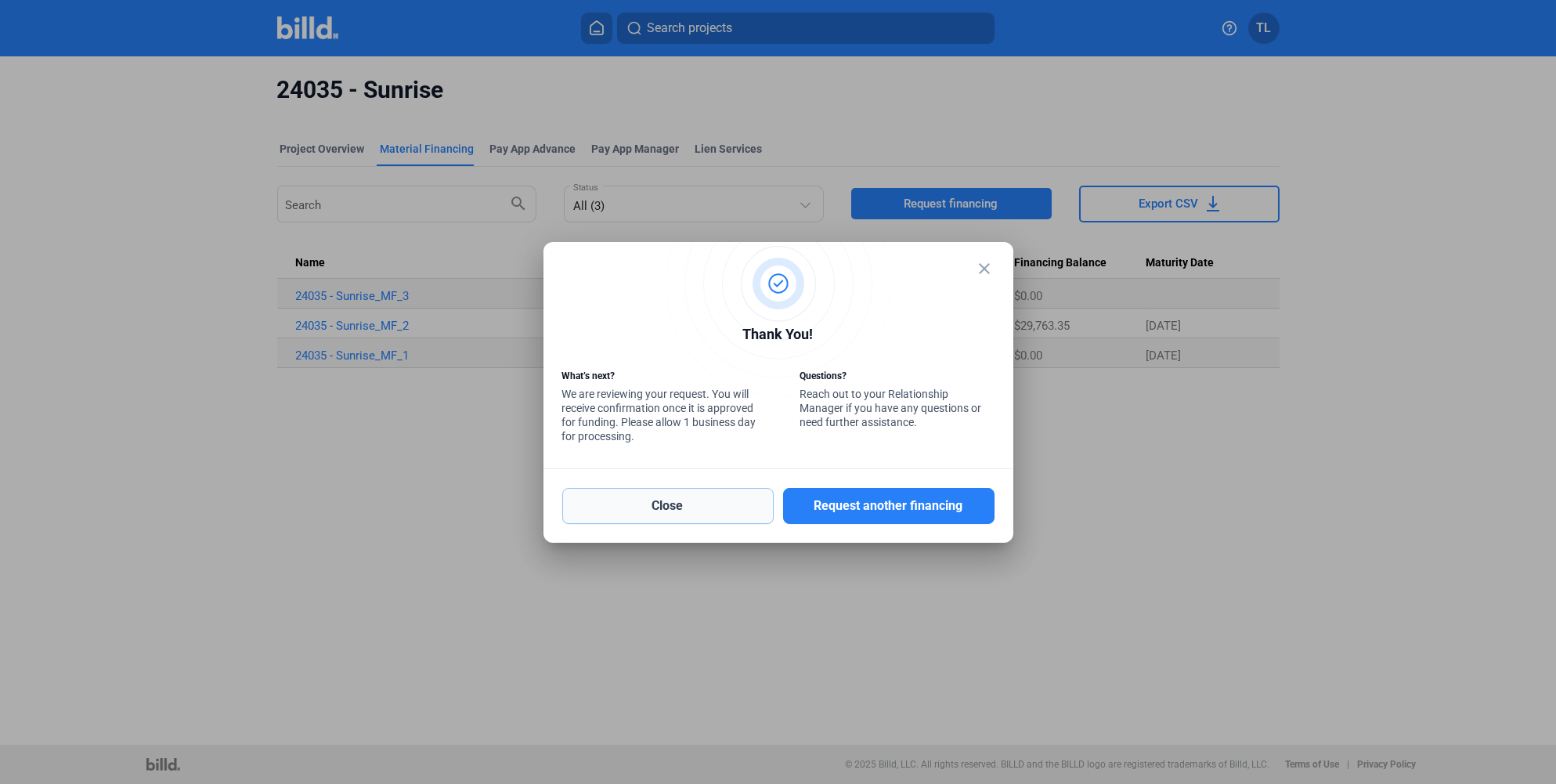
click at [635, 511] on button "Close" at bounding box center [668, 505] width 211 height 36
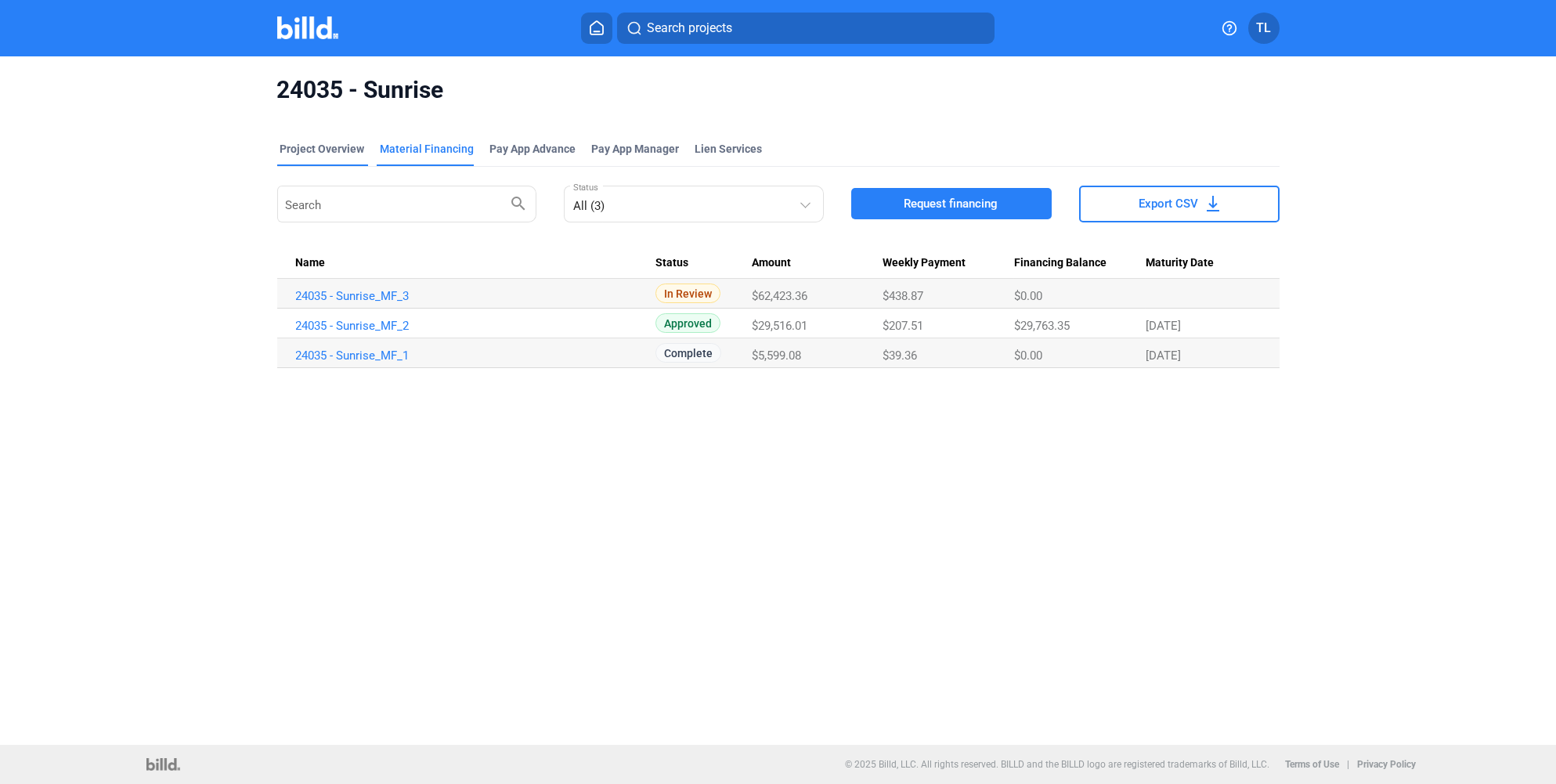
click at [308, 147] on div "Project Overview" at bounding box center [322, 149] width 85 height 16
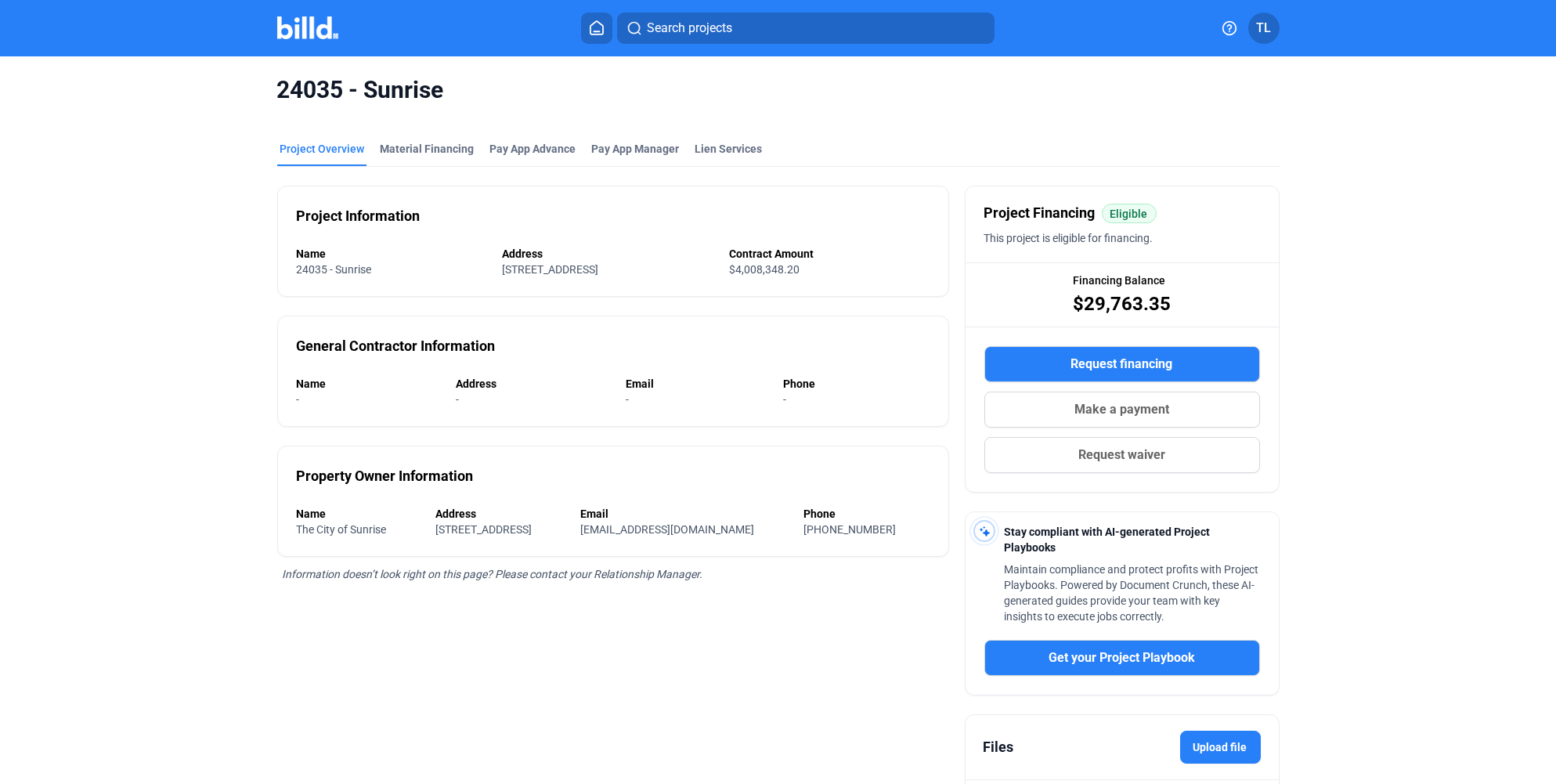
click at [596, 31] on icon at bounding box center [597, 27] width 12 height 13
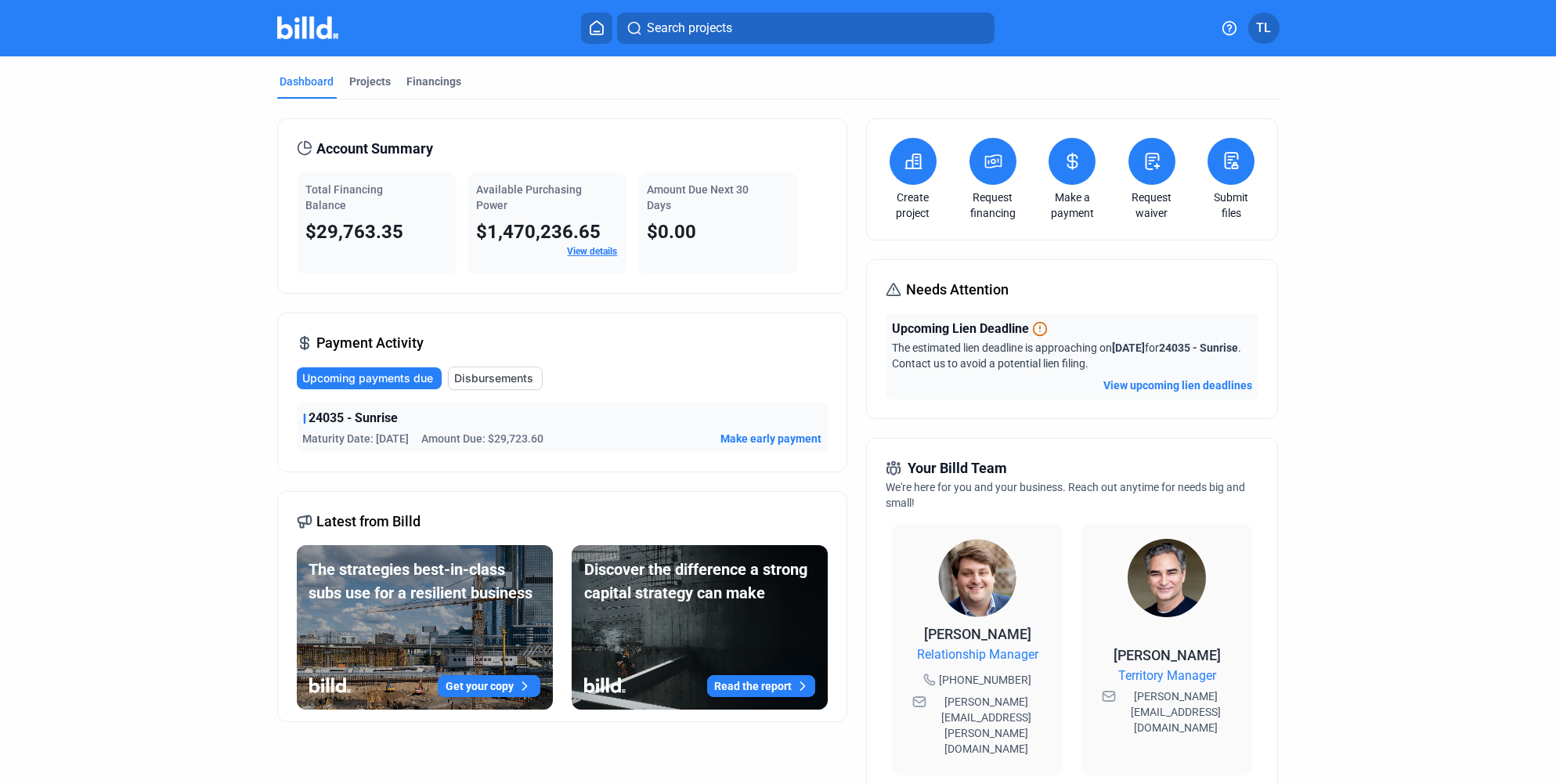
click at [585, 251] on link "View details" at bounding box center [593, 251] width 50 height 11
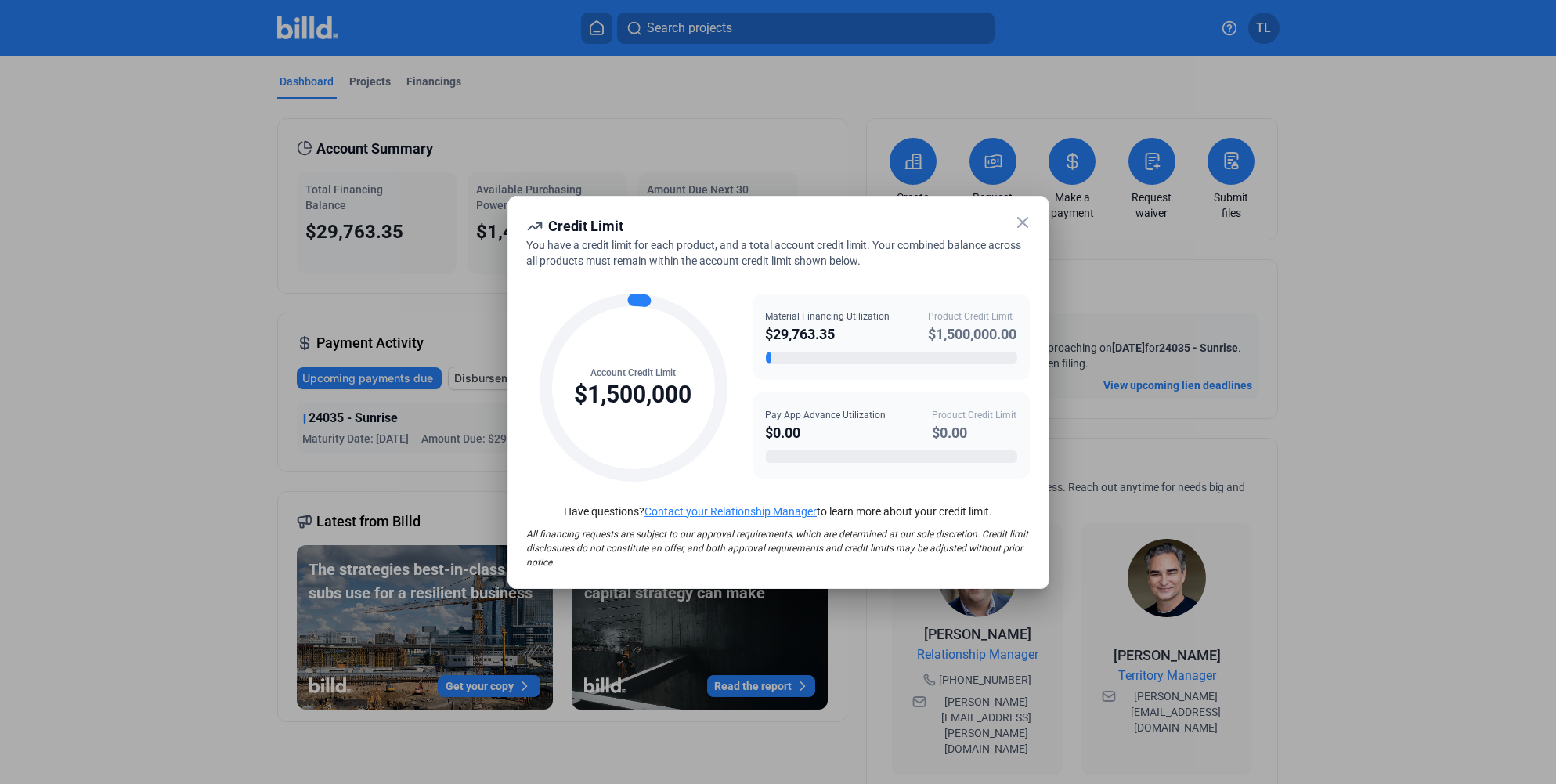
click at [1019, 227] on icon at bounding box center [1023, 222] width 19 height 19
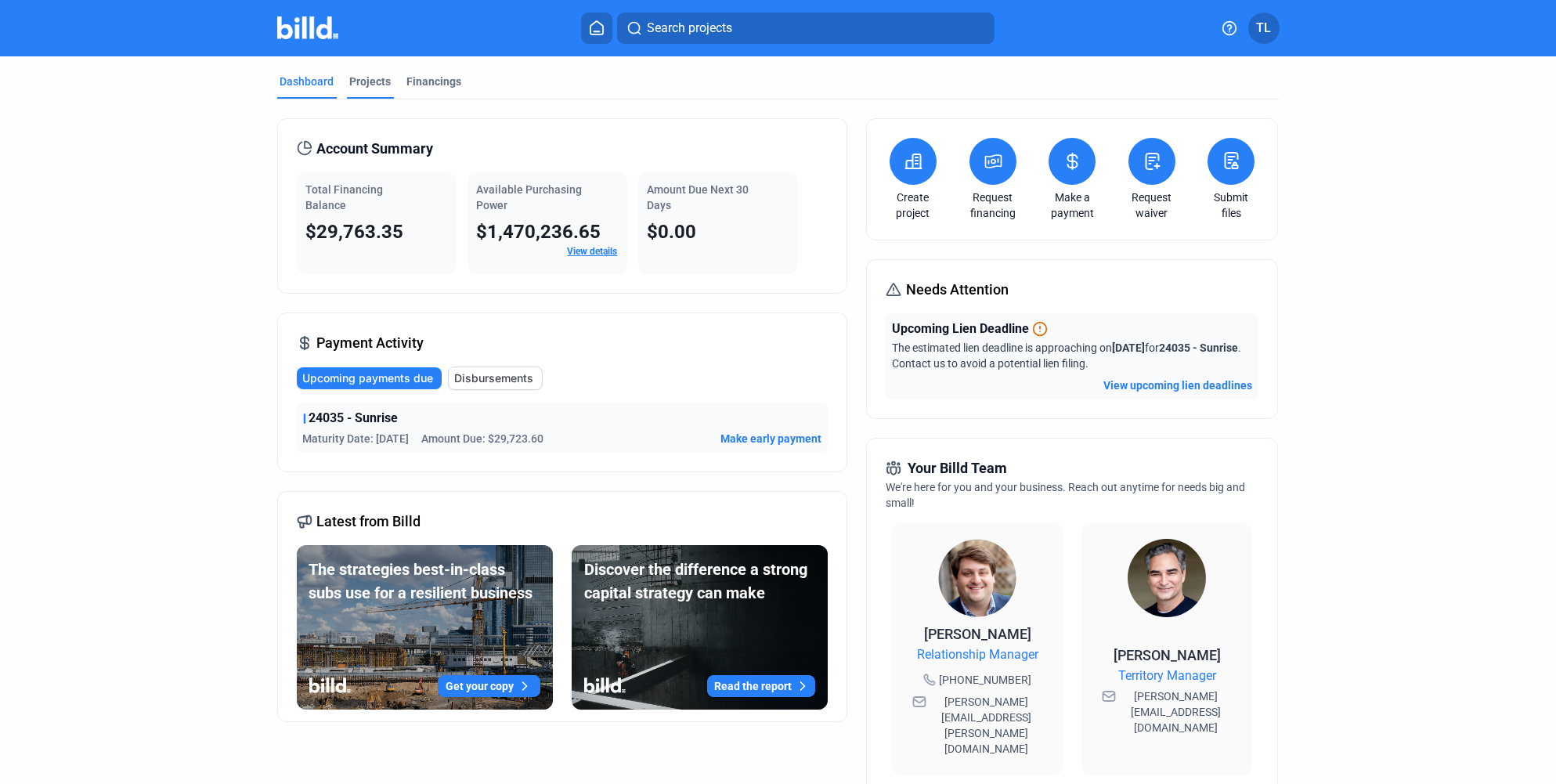
click at [363, 86] on div "Projects" at bounding box center [370, 81] width 42 height 16
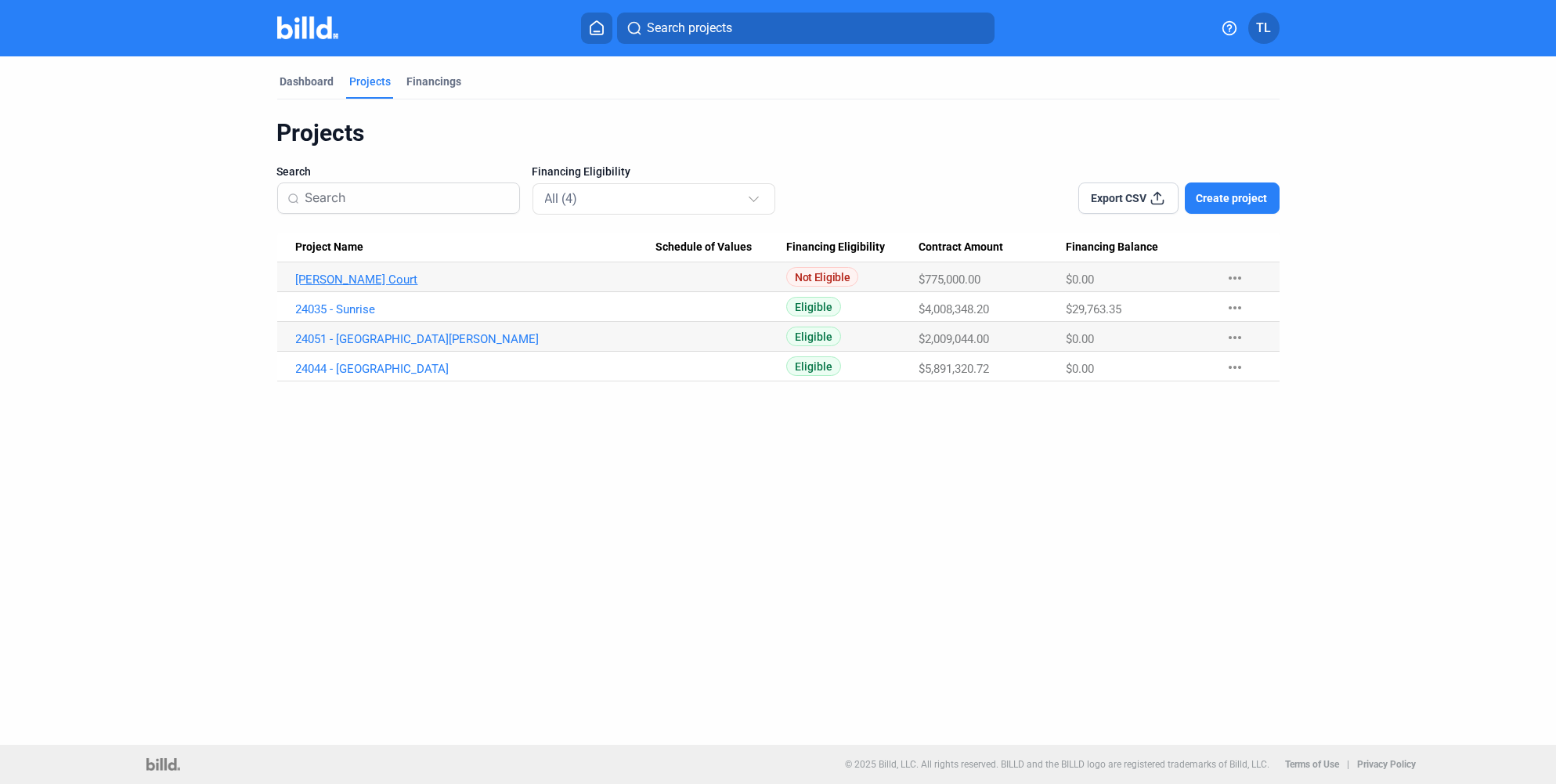
click at [308, 283] on link "[PERSON_NAME] Court" at bounding box center [475, 280] width 359 height 14
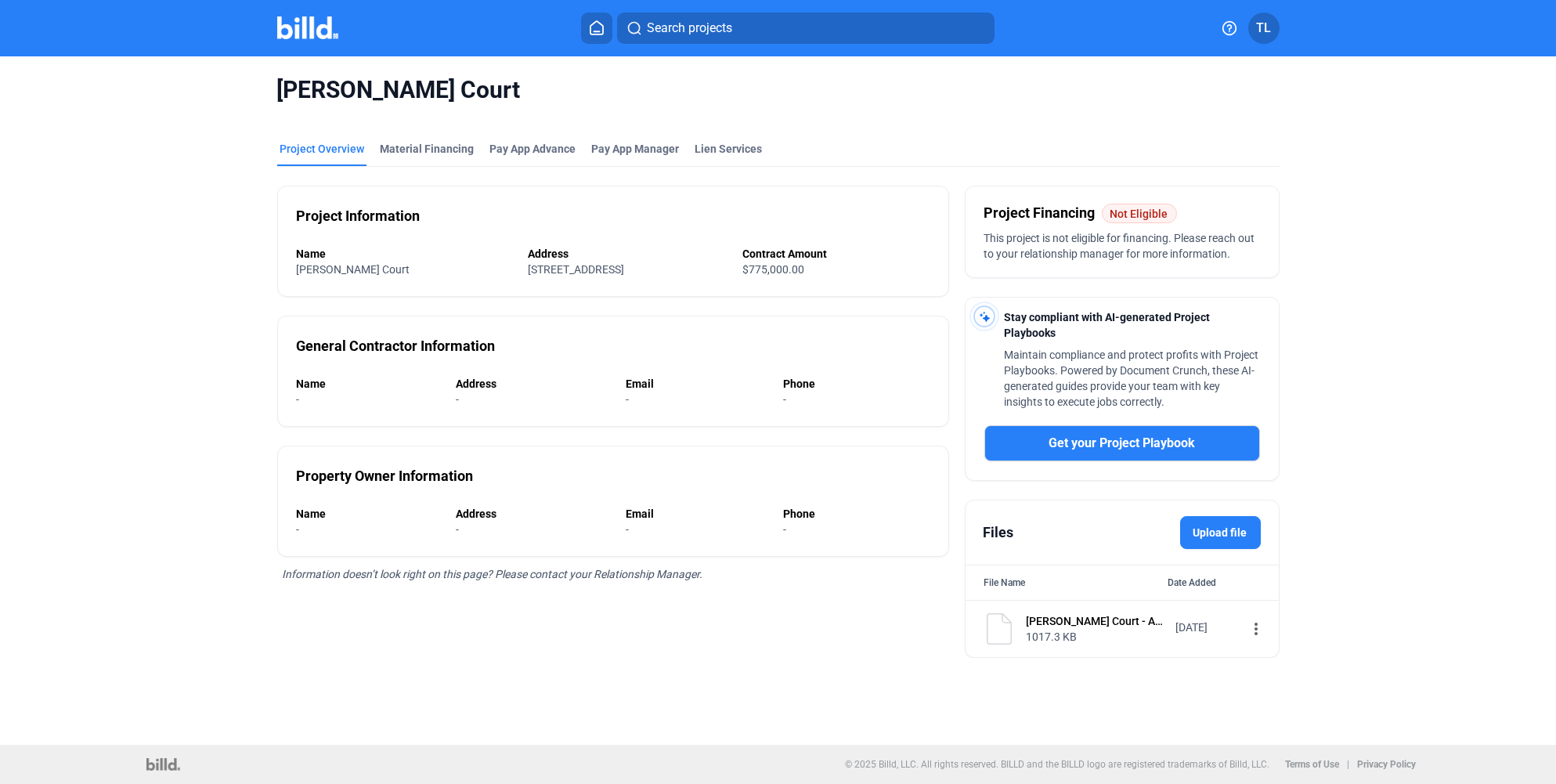
click at [1108, 600] on div "[PERSON_NAME] Court - A102 Agreement Final Clean 05302024 (1) 1017.3 KB [DATE] …" at bounding box center [1122, 629] width 313 height 57
click at [1248, 621] on mat-icon "more_vert" at bounding box center [1257, 628] width 19 height 19
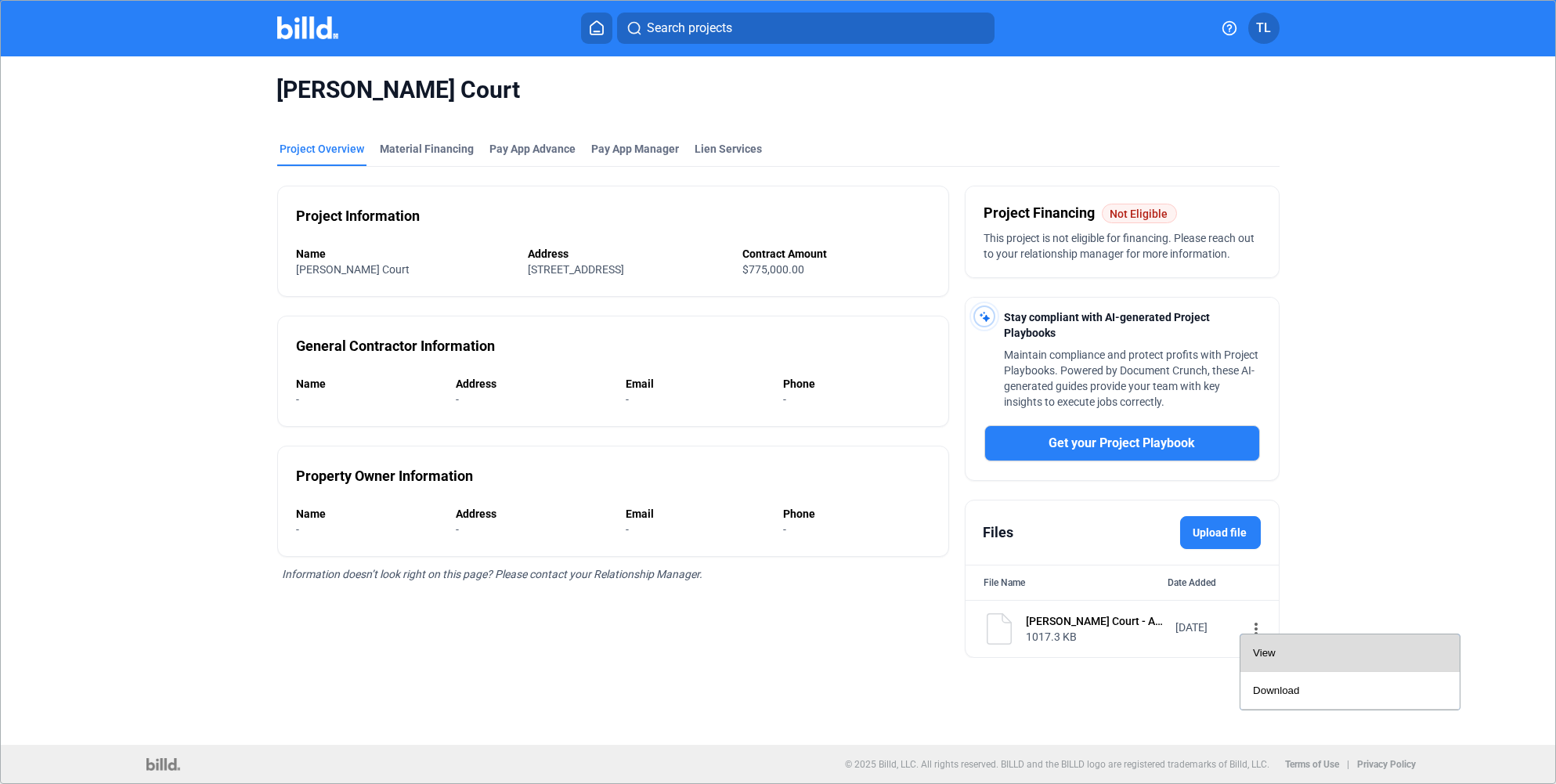
click at [1261, 654] on span "View" at bounding box center [1265, 652] width 23 height 11
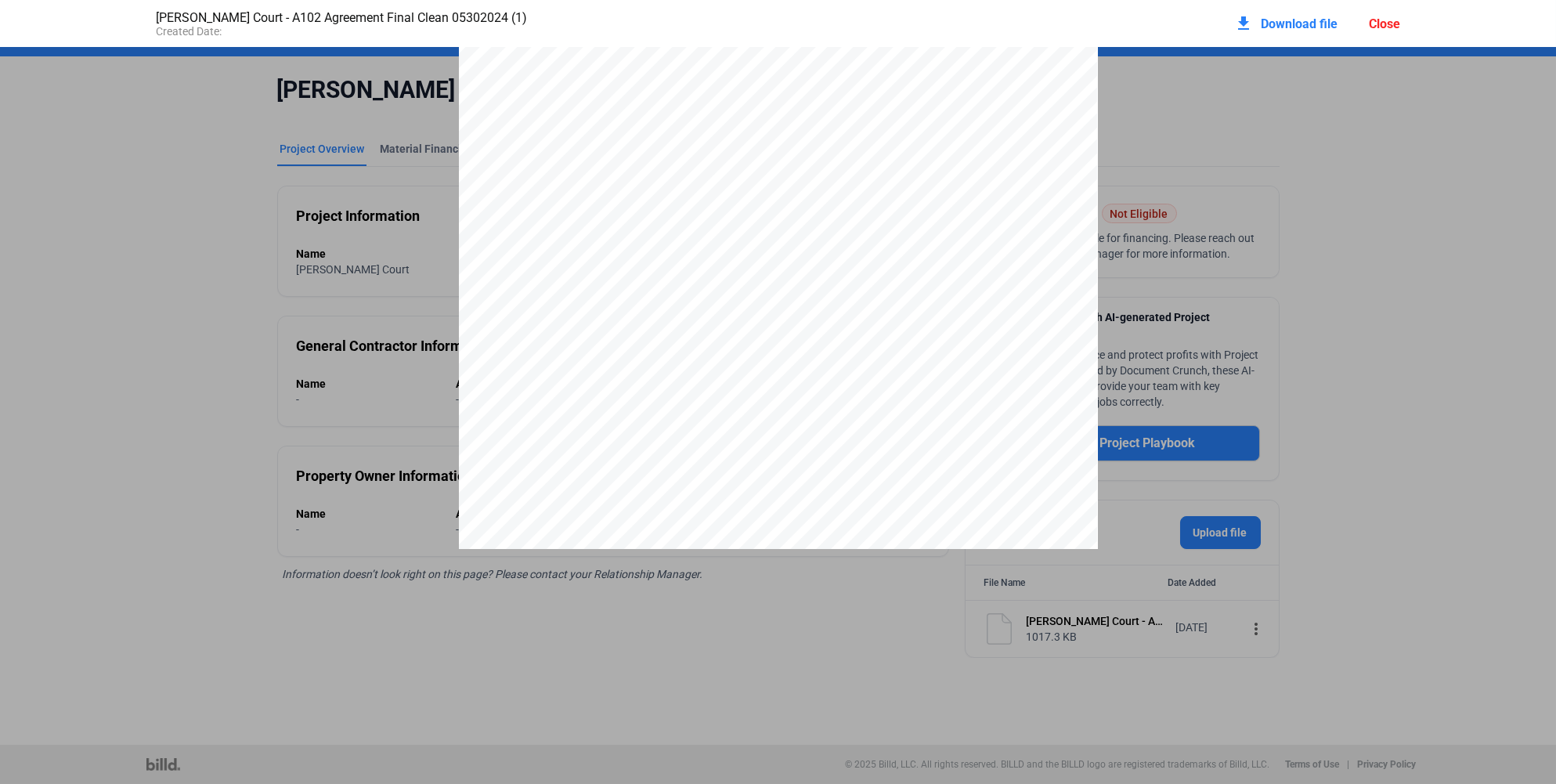
scroll to position [320, 0]
